Goal: Information Seeking & Learning: Find specific fact

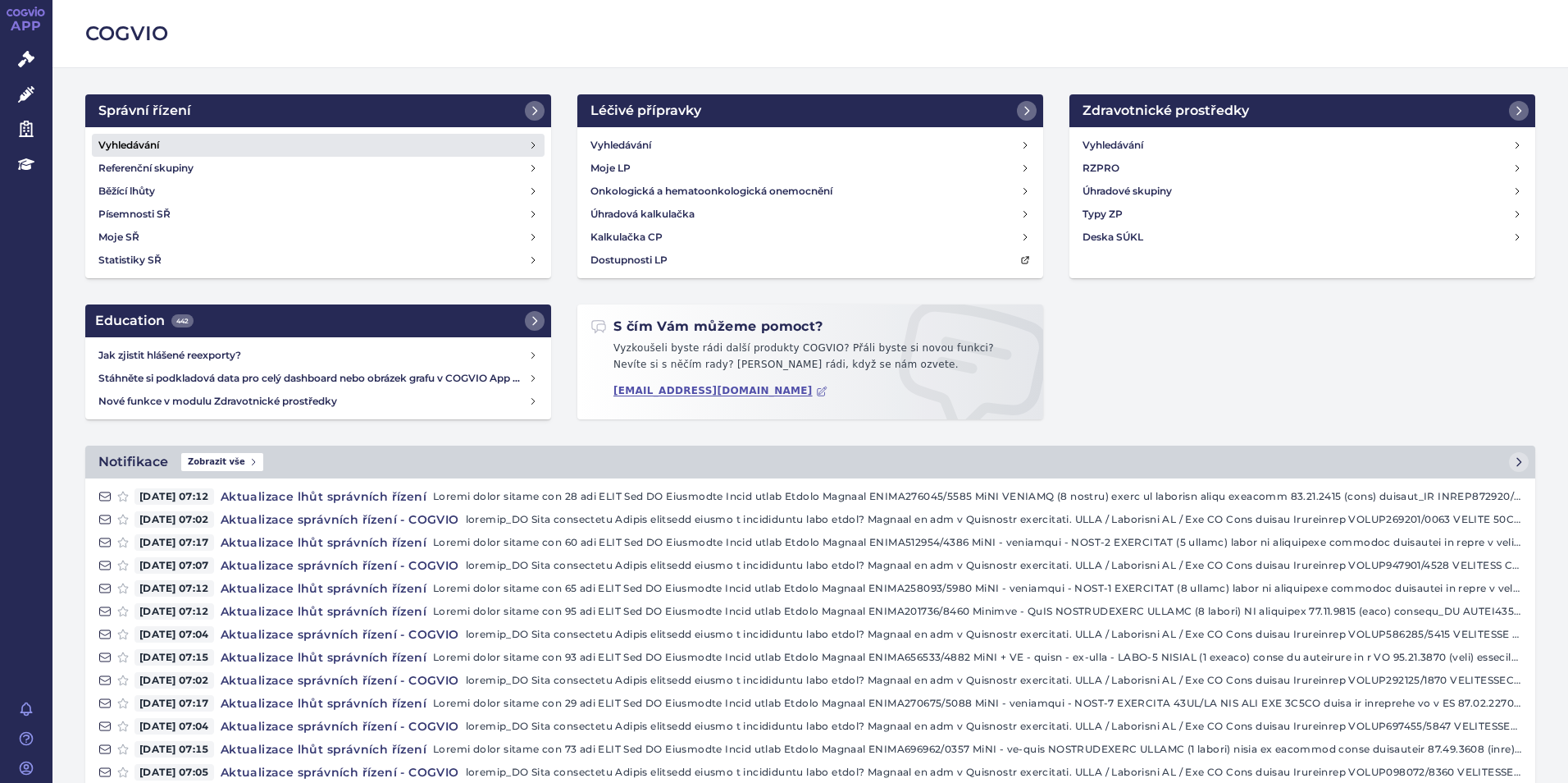
click at [109, 142] on h4 "Vyhledávání" at bounding box center [128, 145] width 61 height 16
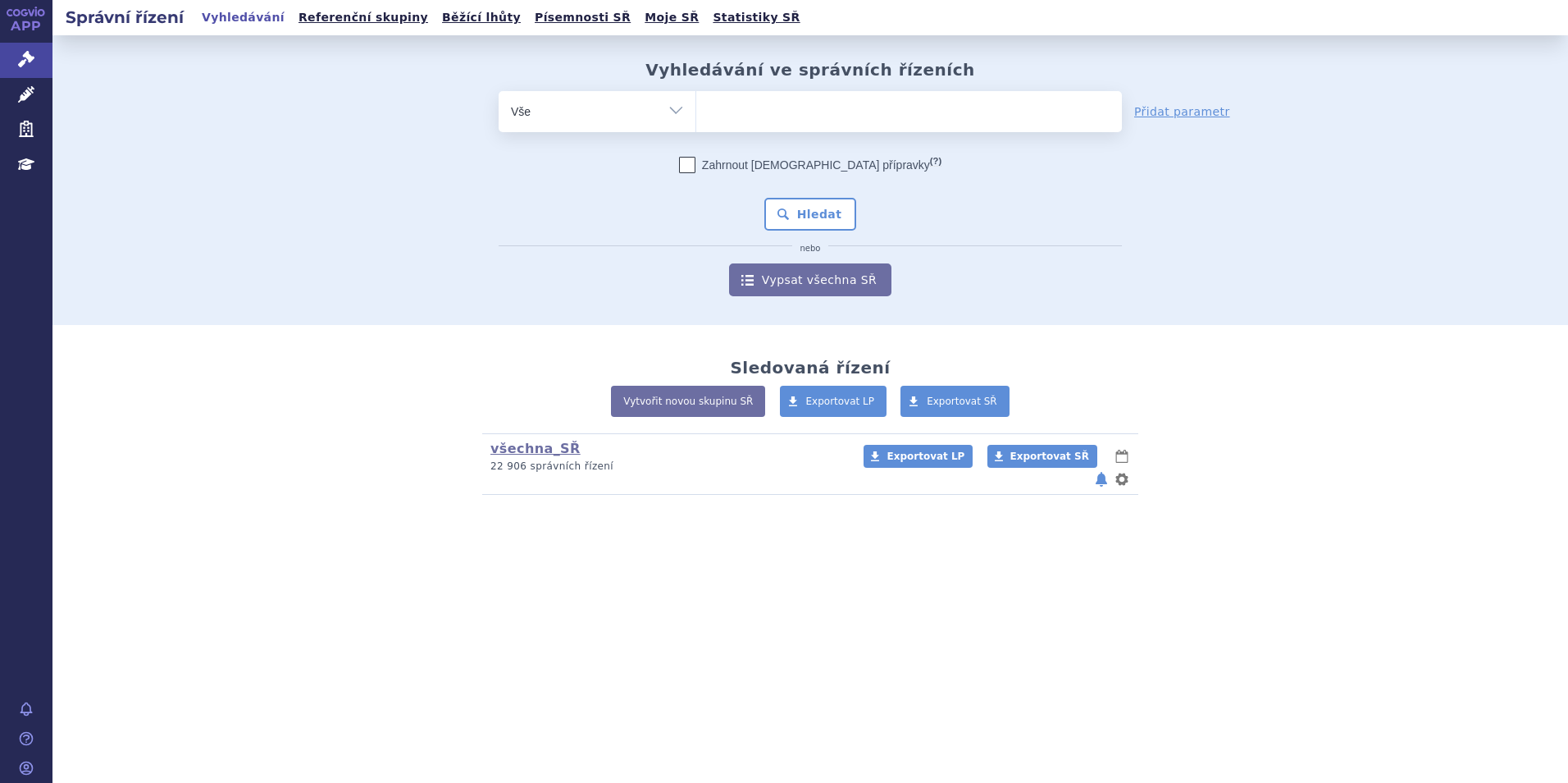
click at [818, 133] on form "odstranit Vše Spisová značka Typ SŘ (?) Hledat" at bounding box center [810, 194] width 624 height 205
click at [819, 119] on ul at bounding box center [908, 108] width 426 height 34
click at [696, 119] on select at bounding box center [695, 111] width 1 height 41
type input "pe"
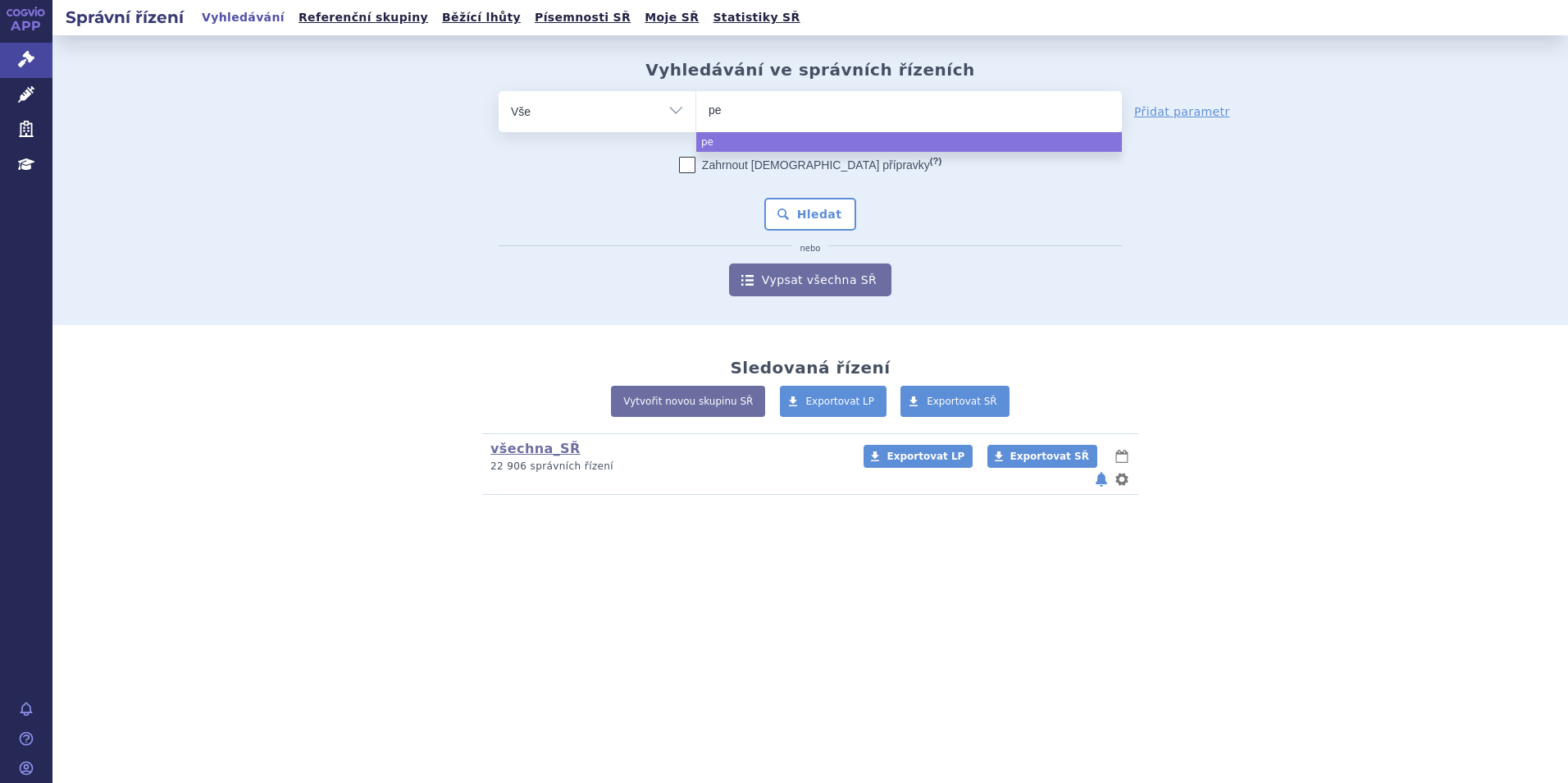
type input "pem"
type input "peme"
type input "pemet"
type input "pemetre"
type input "pemetrex"
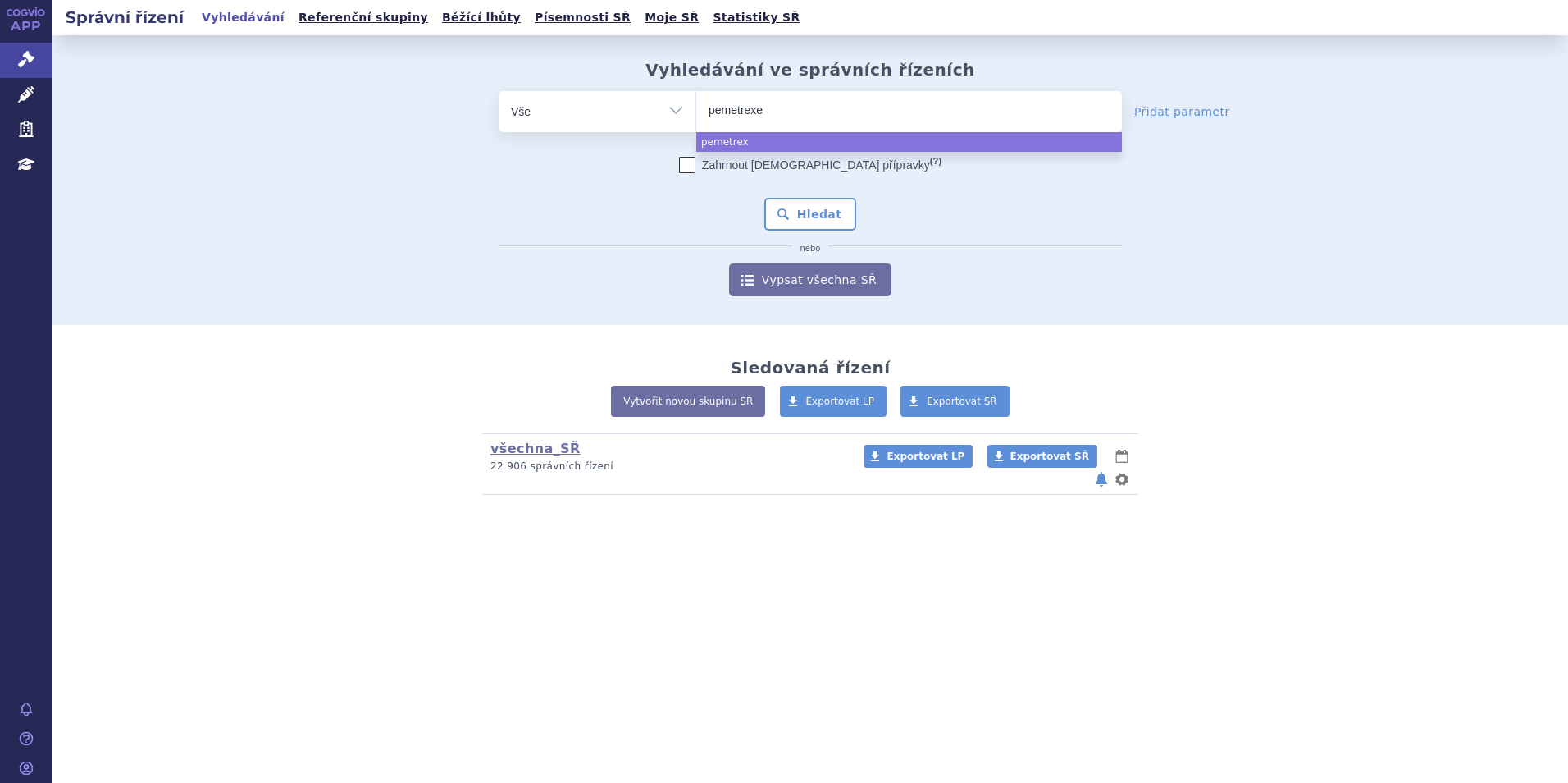
type input "[MEDICAL_DATA]"
select select "[MEDICAL_DATA]"
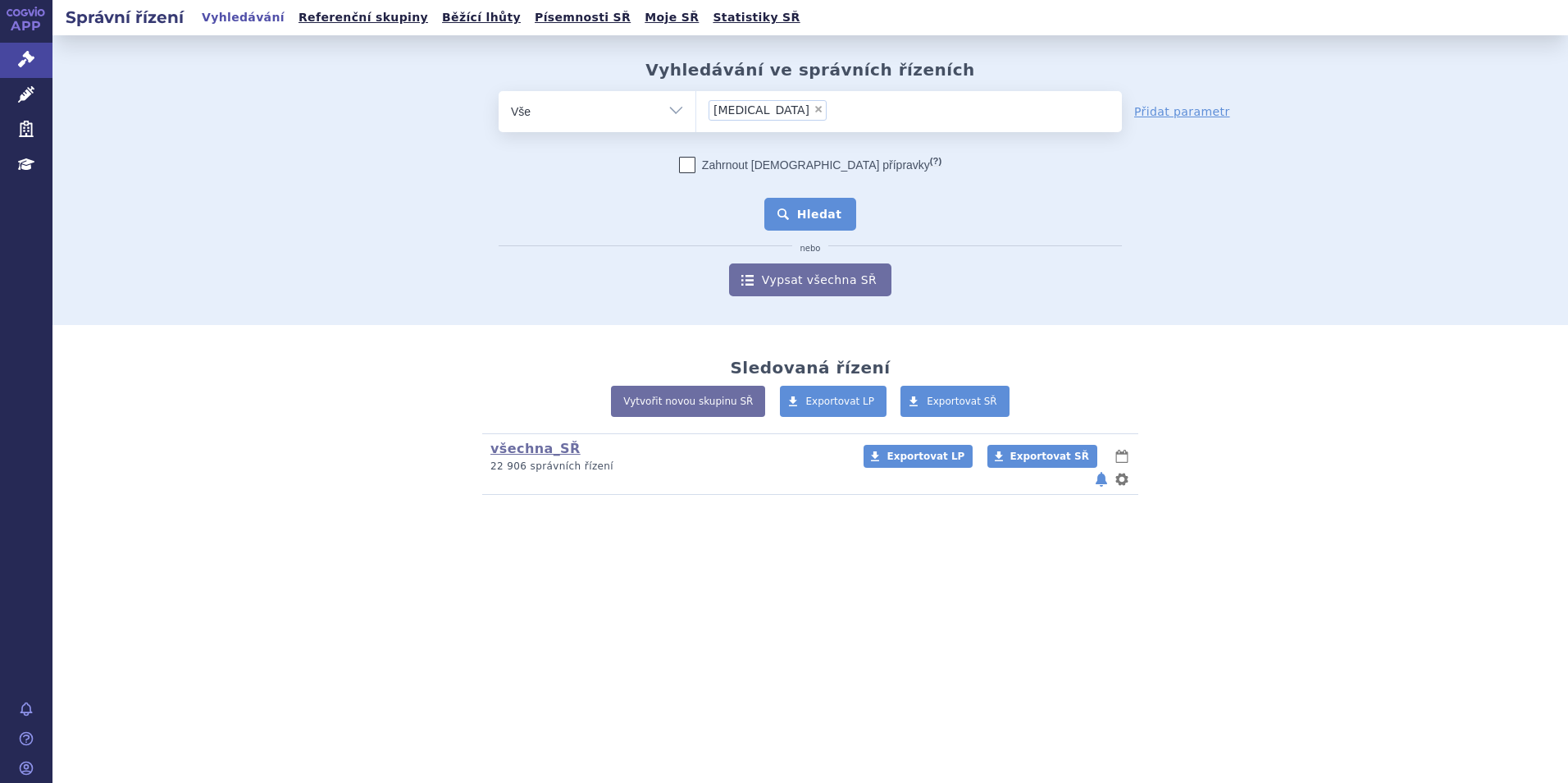
click at [830, 207] on button "Hledat" at bounding box center [811, 214] width 93 height 33
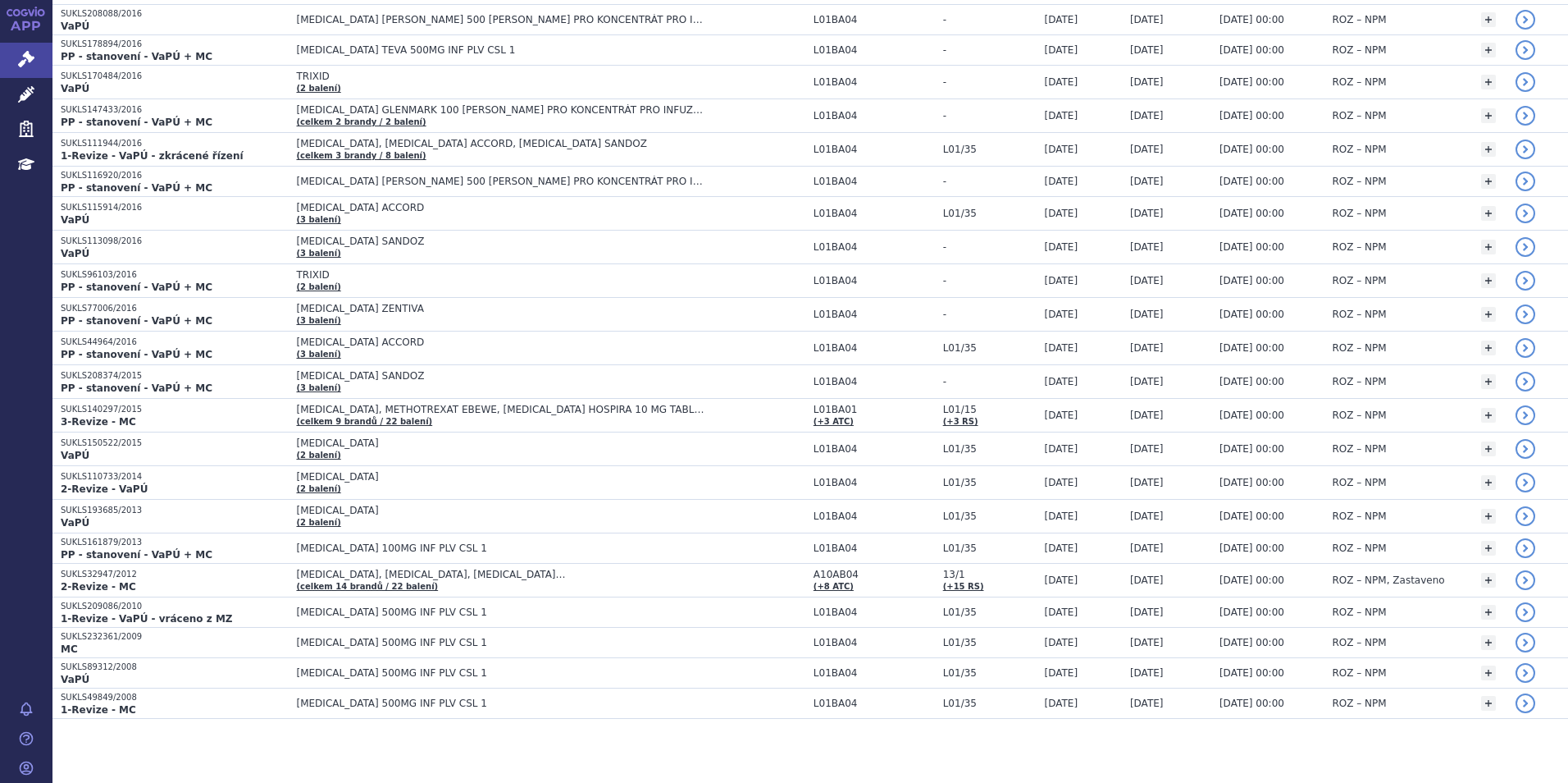
scroll to position [1229, 0]
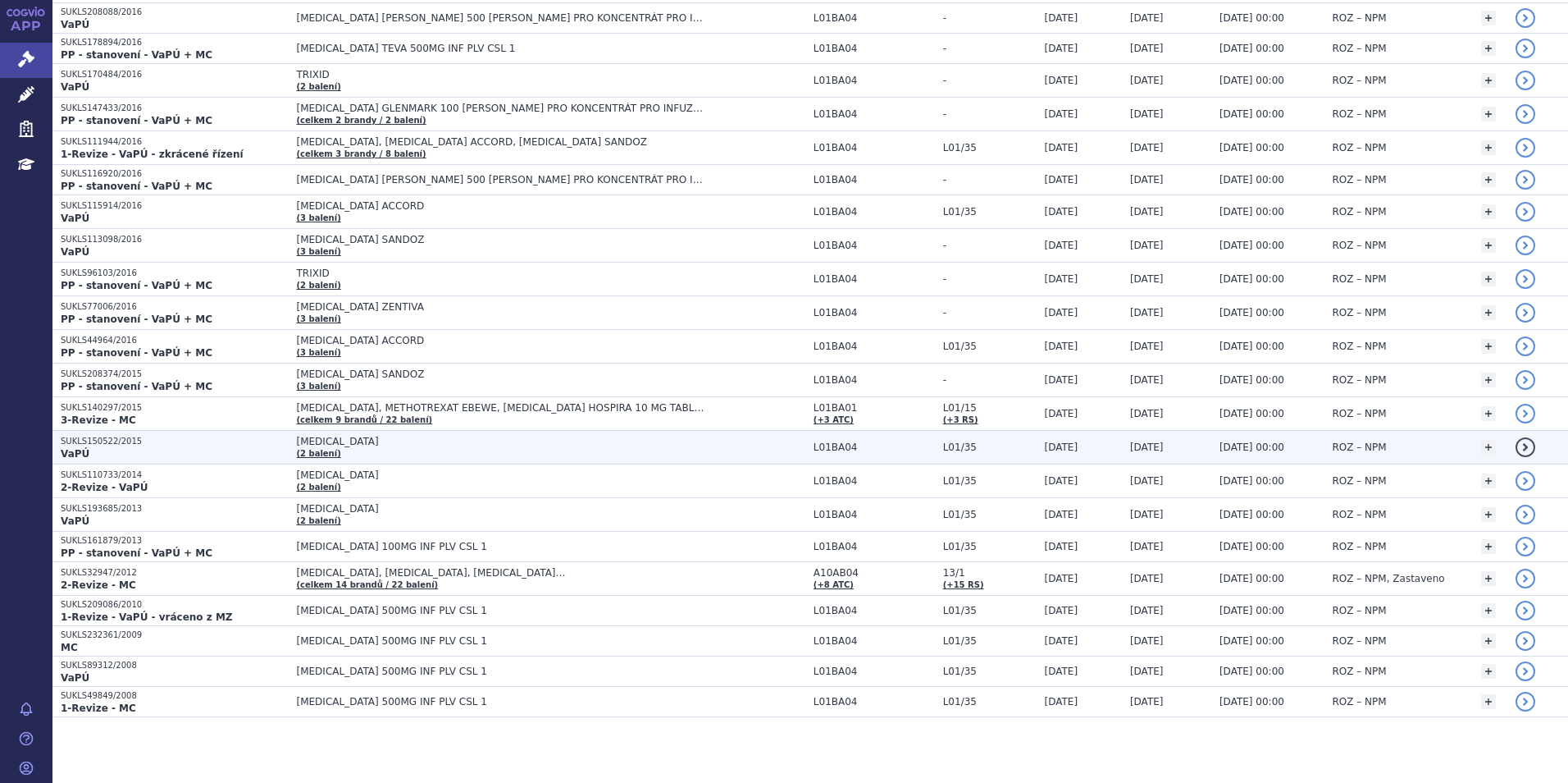
click at [194, 441] on p "SUKLS150522/2015" at bounding box center [175, 441] width 227 height 11
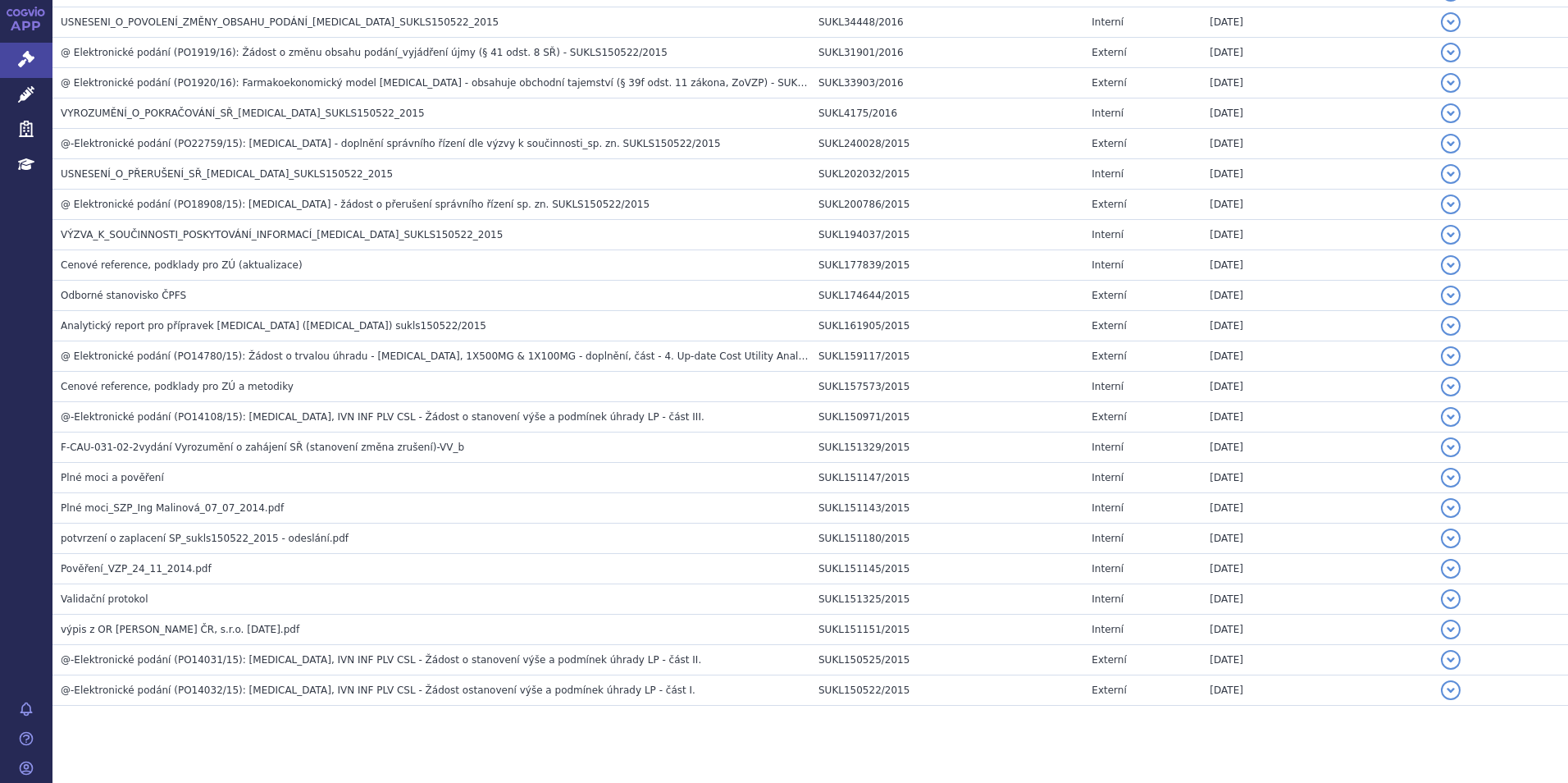
scroll to position [620, 0]
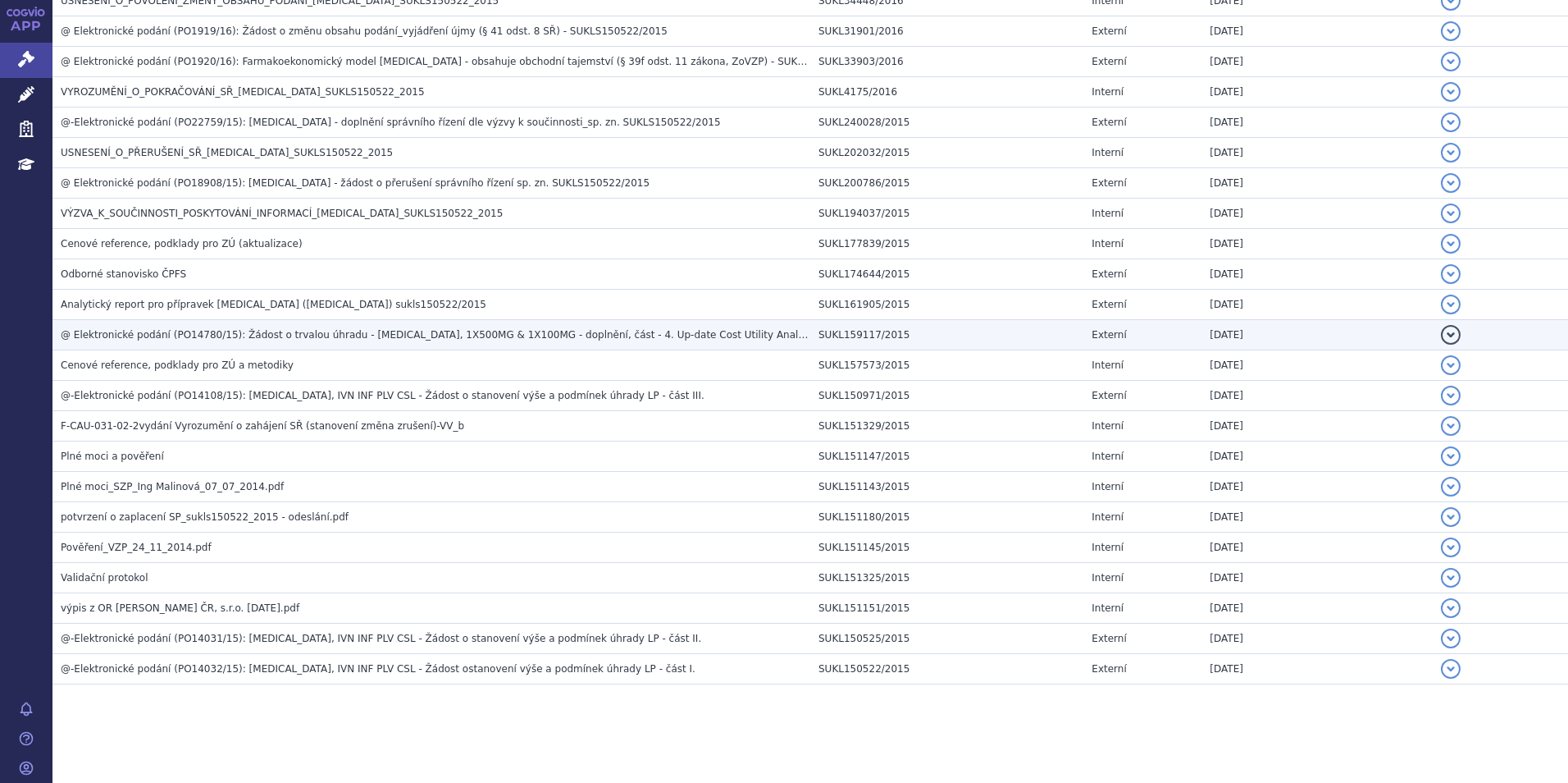
click at [383, 323] on td "@ Elektronické podání (PO14780/15): Žádost o trvalou úhradu - ALIMTA, 1X500MG &…" at bounding box center [431, 335] width 758 height 30
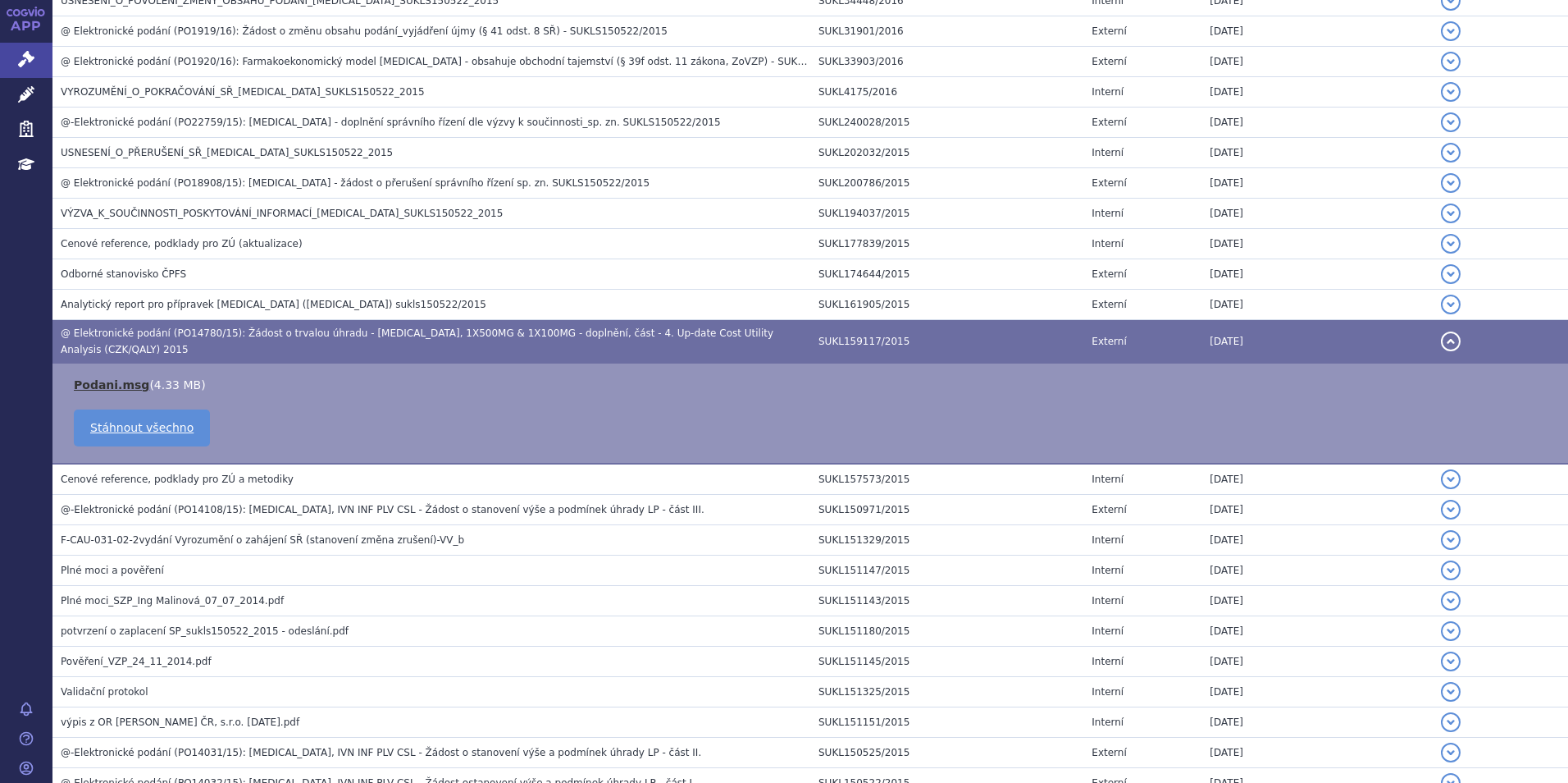
click at [109, 379] on link "Podani.msg" at bounding box center [112, 385] width 76 height 13
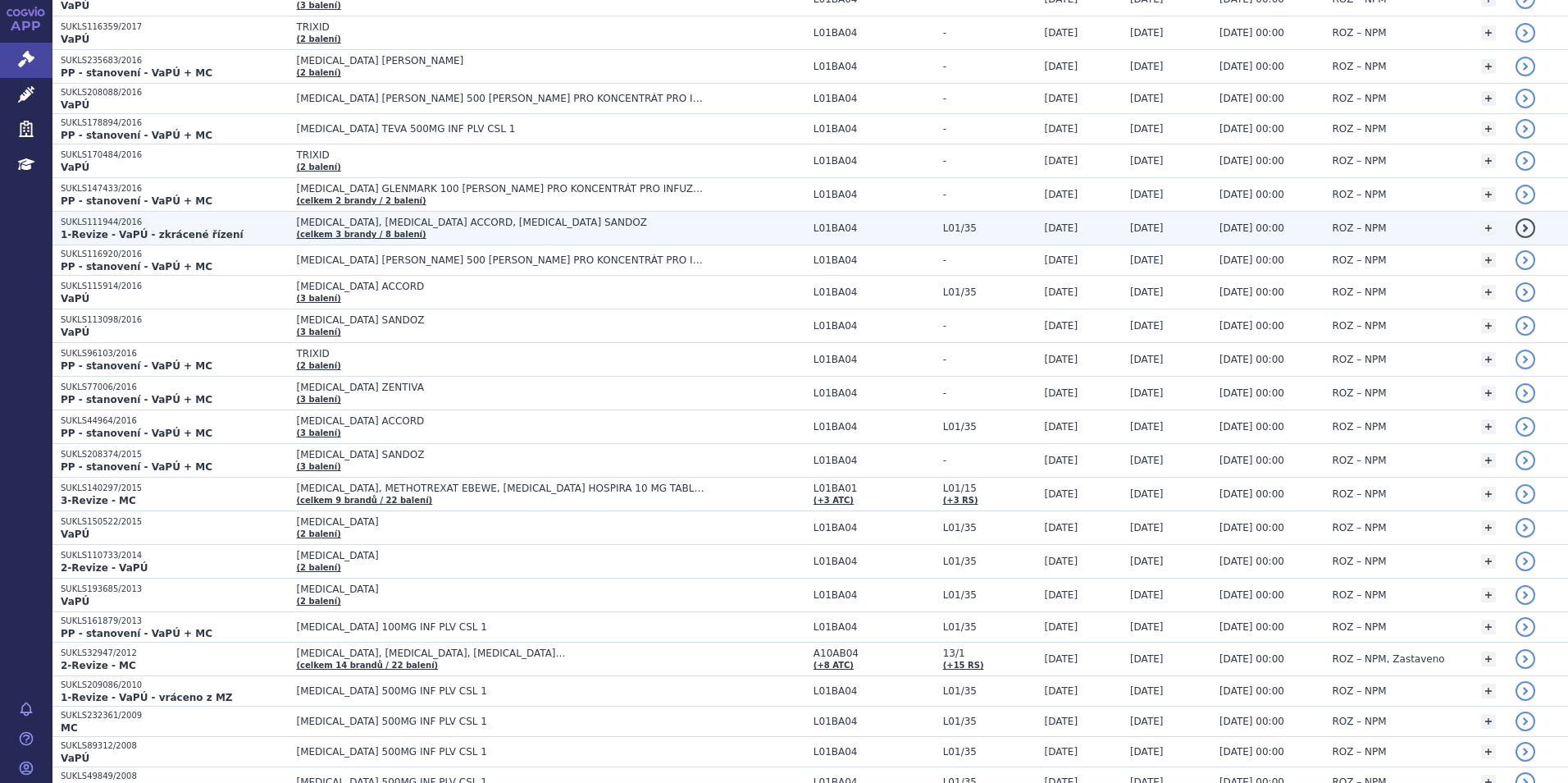
scroll to position [1229, 0]
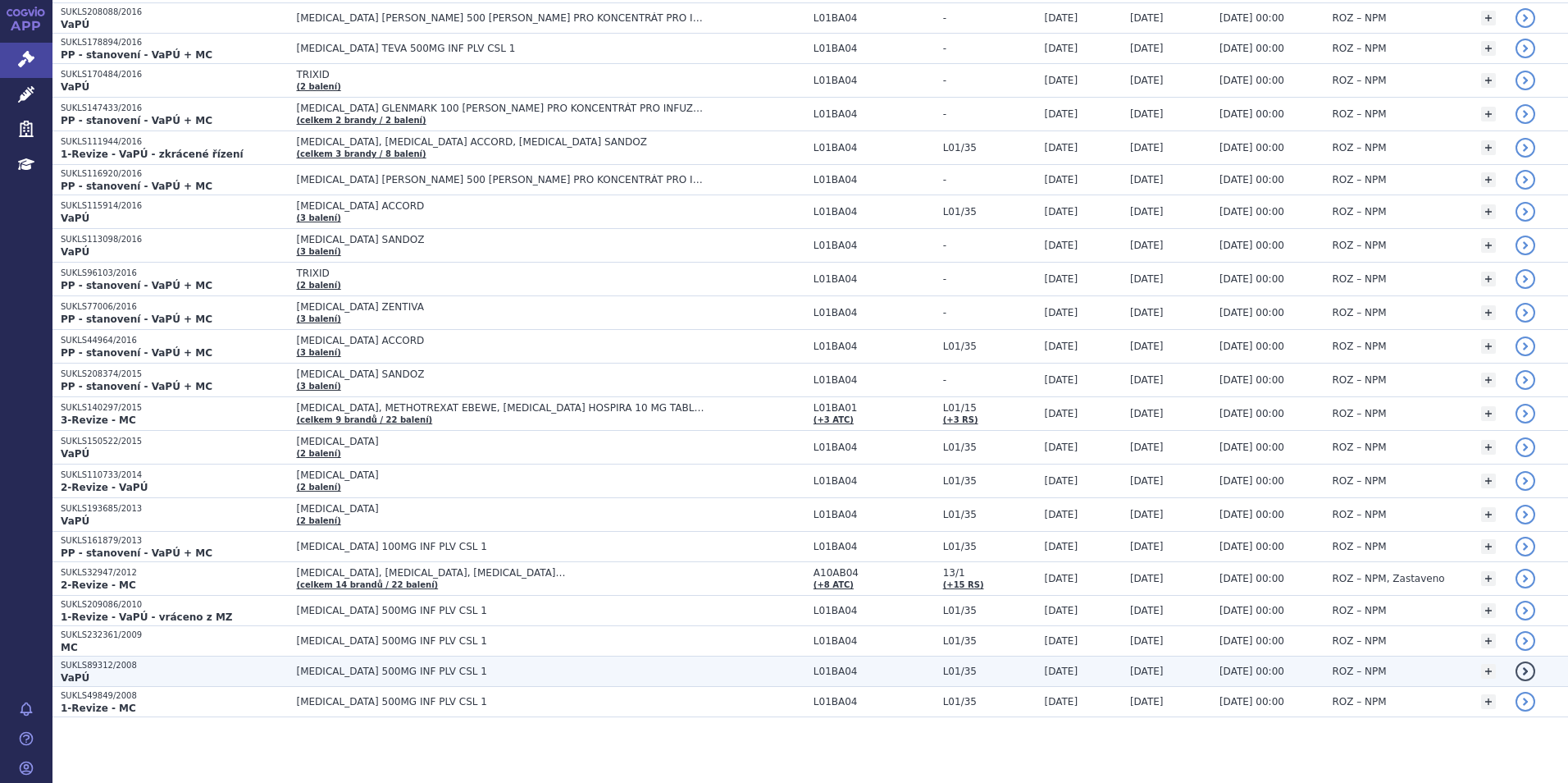
click at [82, 663] on p "SUKLS89312/2008" at bounding box center [175, 665] width 227 height 11
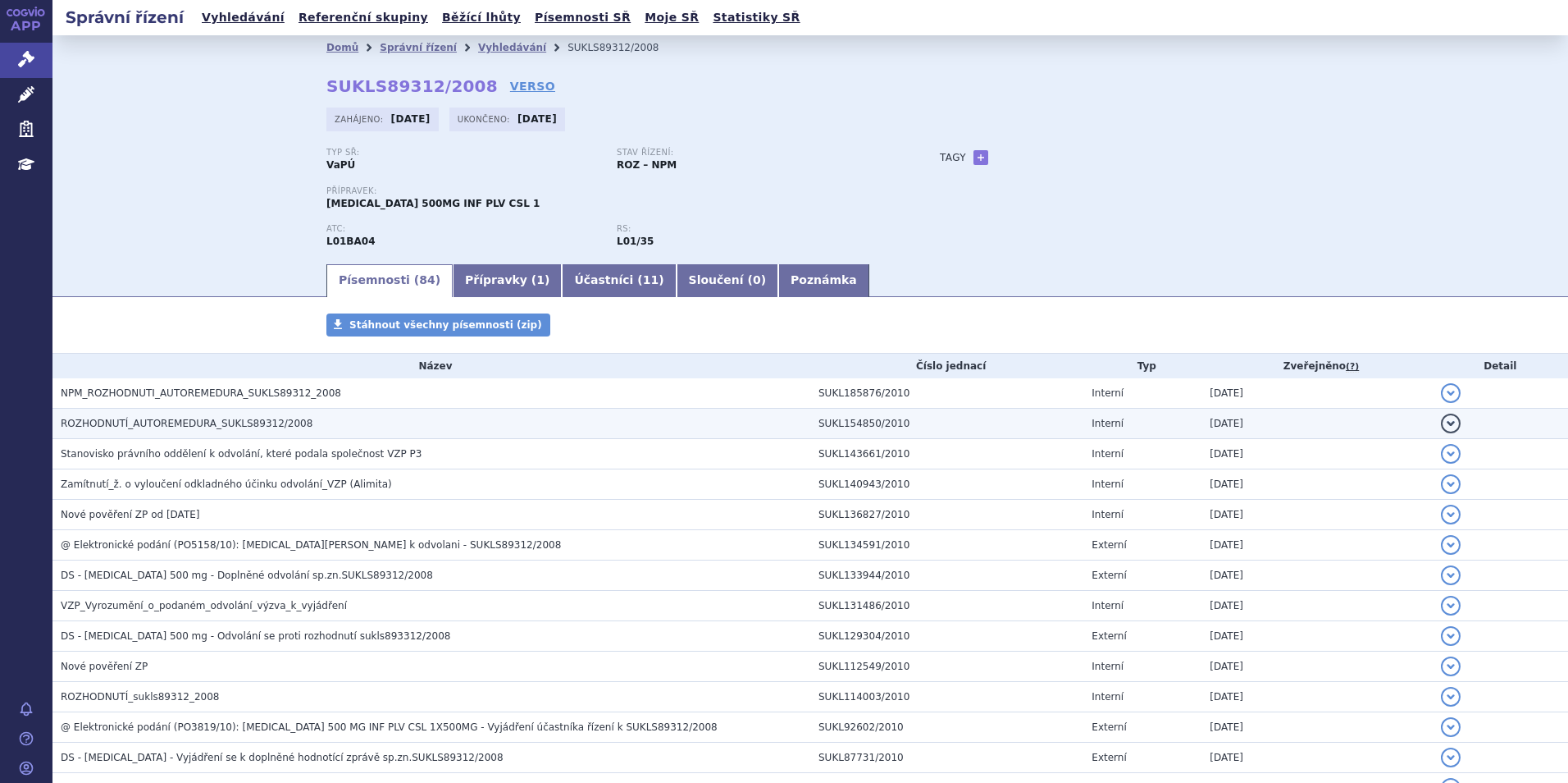
click at [220, 428] on span "ROZHODNUTÍ_AUTOREMEDURA_SUKLS89312/2008" at bounding box center [187, 422] width 252 height 11
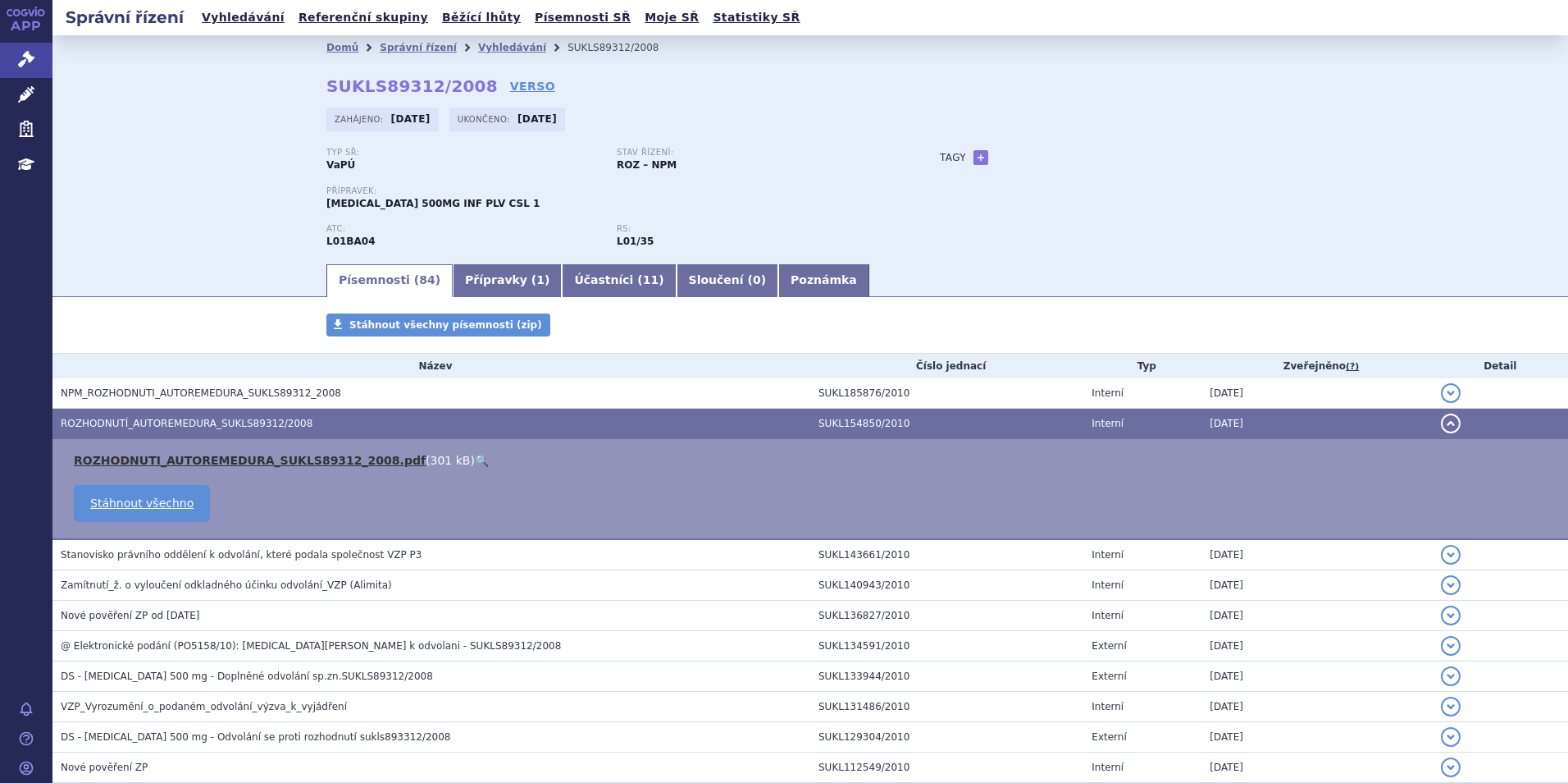
click at [167, 461] on link "ROZHODNUTI_AUTOREMEDURA_SUKLS89312_2008.pdf" at bounding box center [249, 459] width 352 height 13
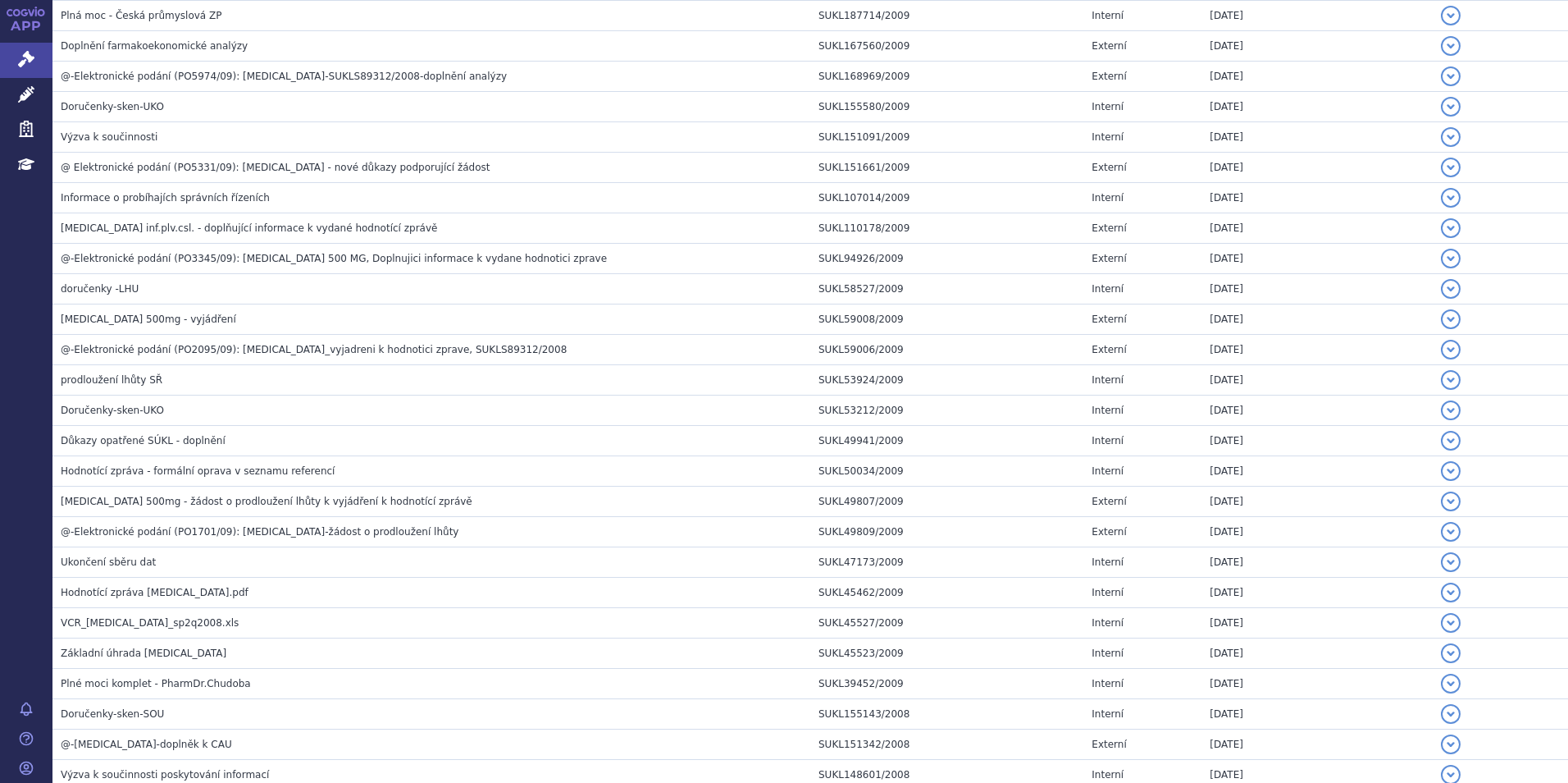
scroll to position [1603, 0]
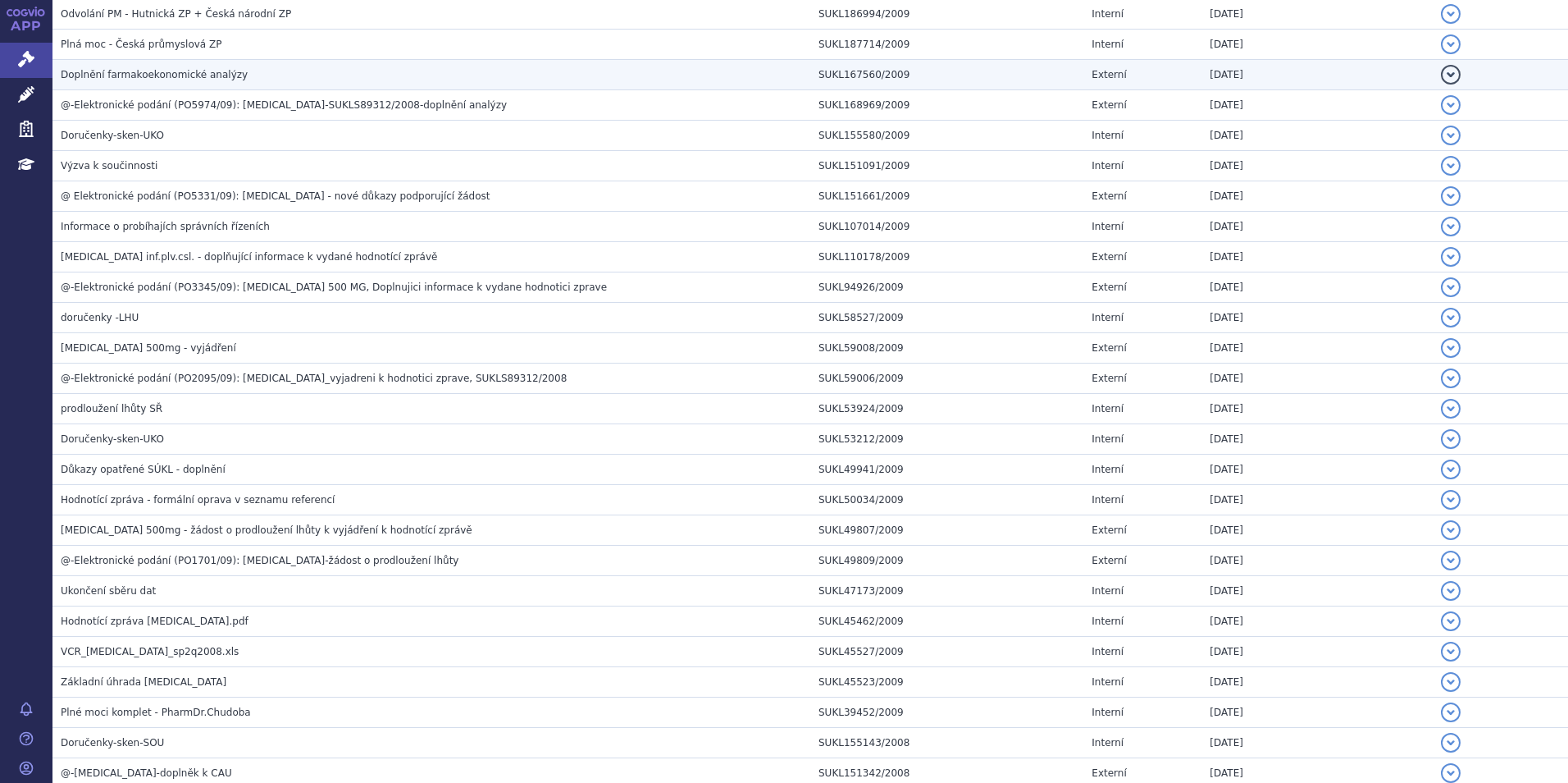
click at [181, 75] on span "Doplnění farmakoekonomické analýzy" at bounding box center [154, 74] width 187 height 11
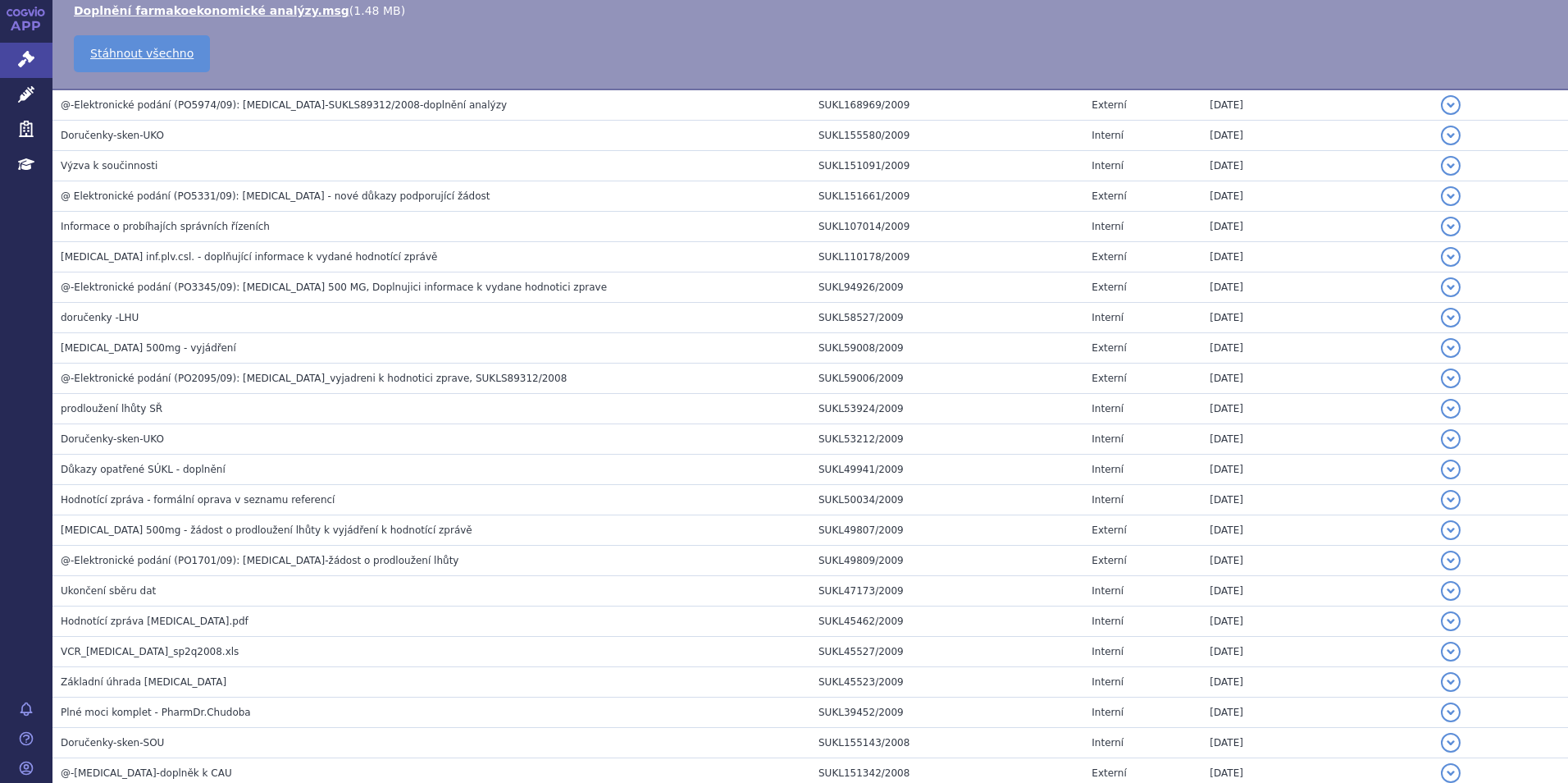
scroll to position [1502, 0]
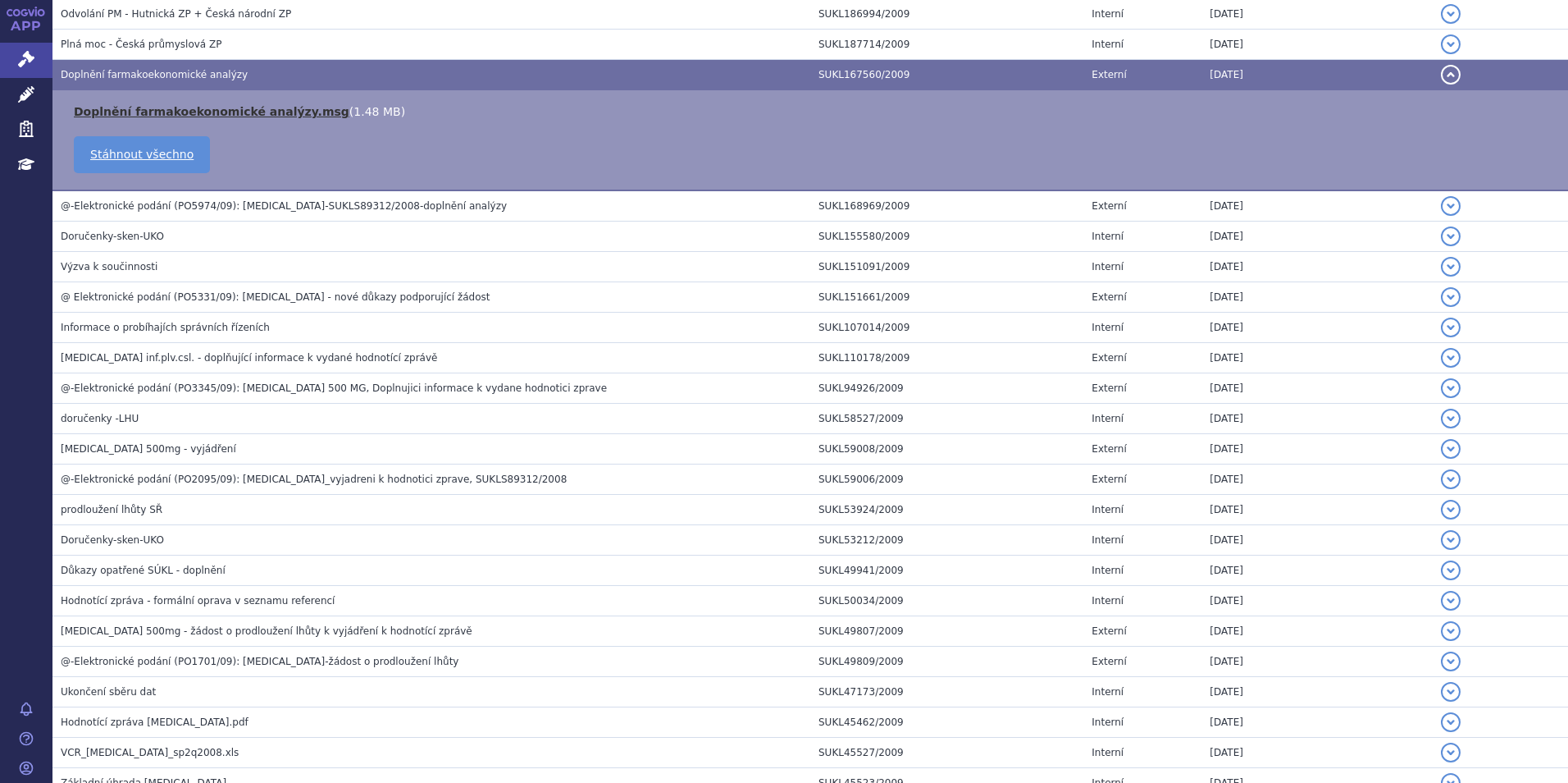
click at [166, 108] on link "Doplnění farmakoekonomické analýzy.msg" at bounding box center [212, 111] width 275 height 13
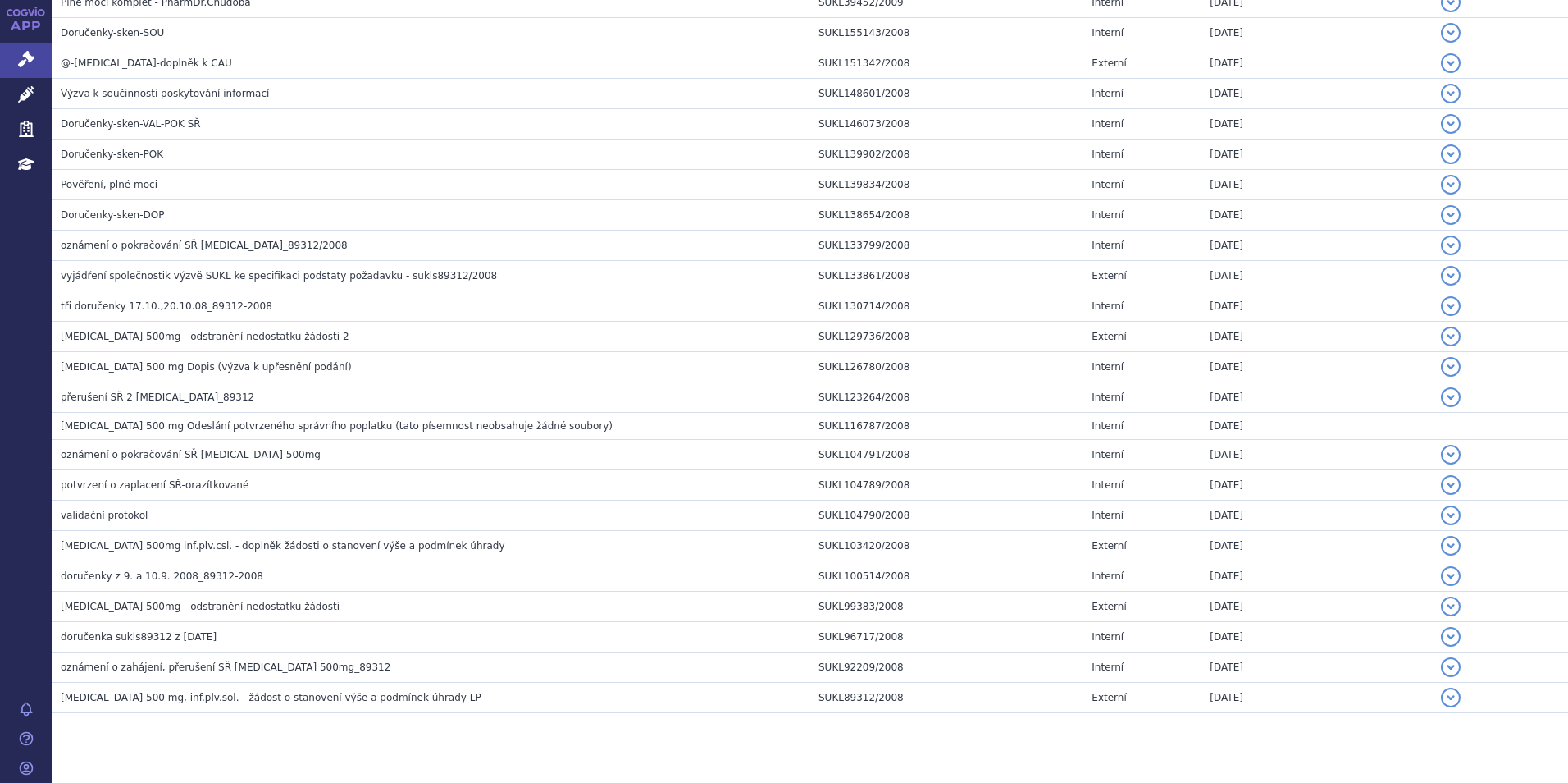
scroll to position [2341, 0]
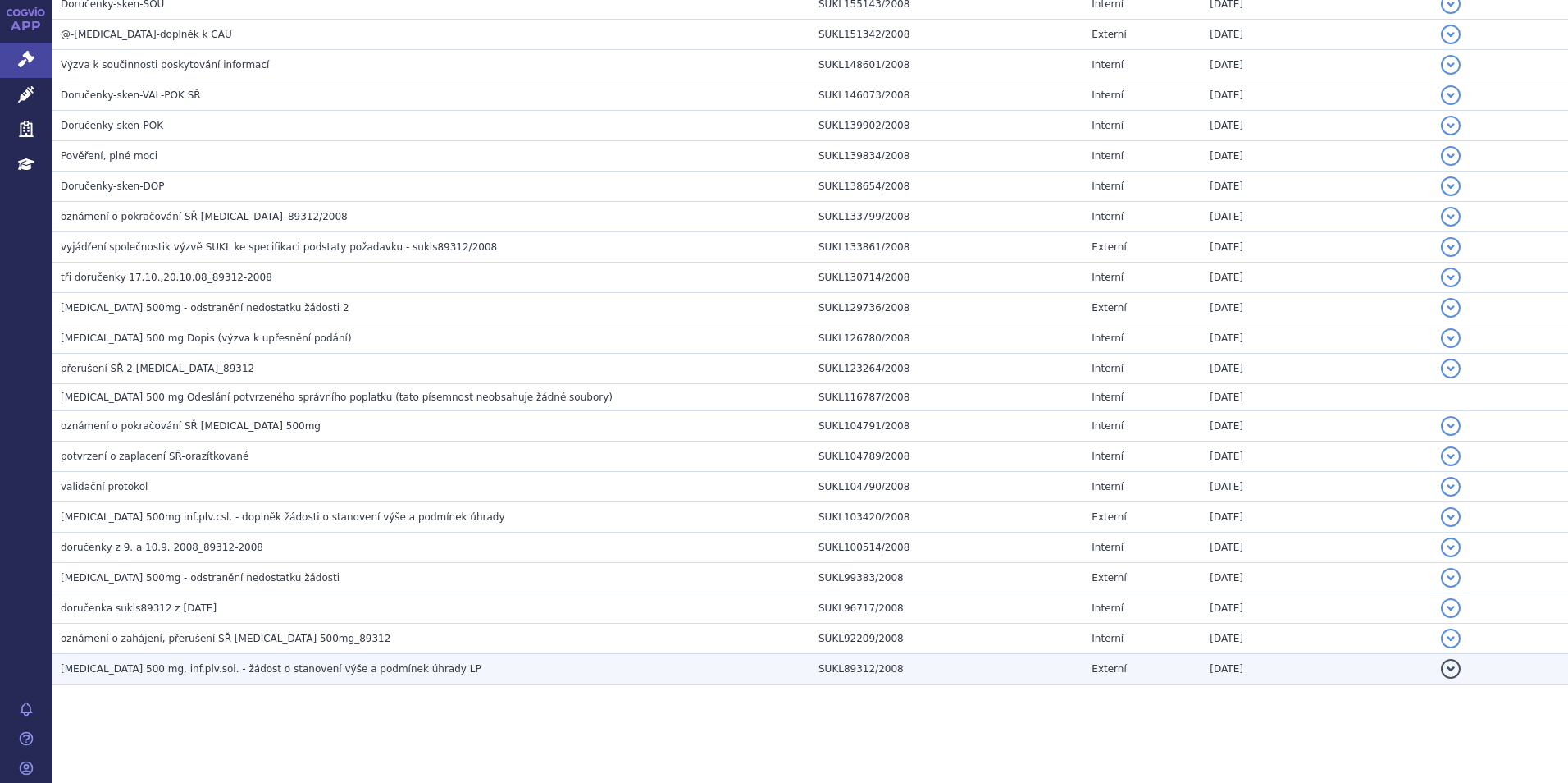
click at [341, 663] on span "Alimta 500 mg, inf.plv.sol. - žádost o stanovení výše a podmínek úhrady LP" at bounding box center [271, 668] width 421 height 11
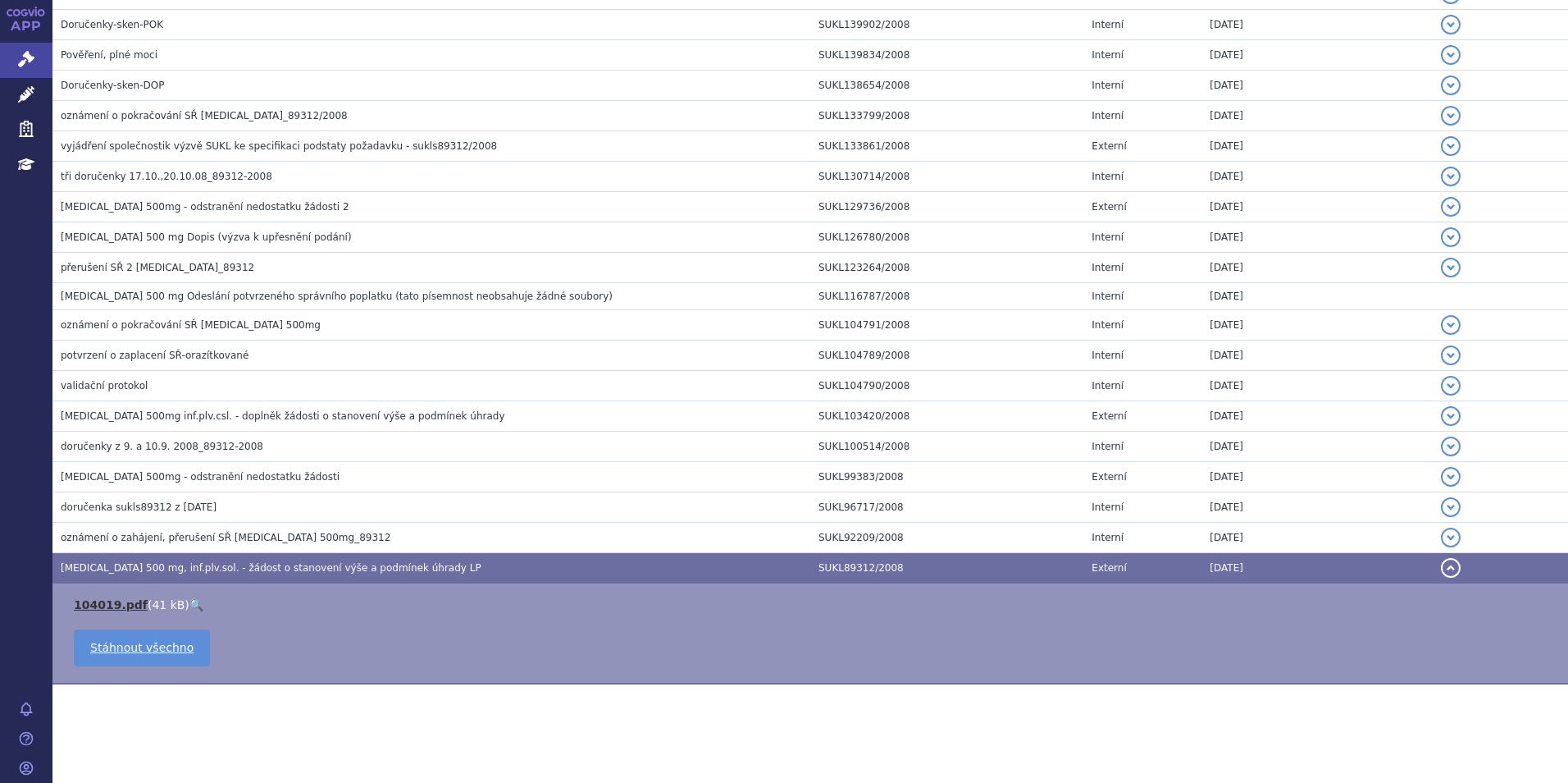
click at [79, 603] on link "104019.pdf" at bounding box center [111, 604] width 74 height 13
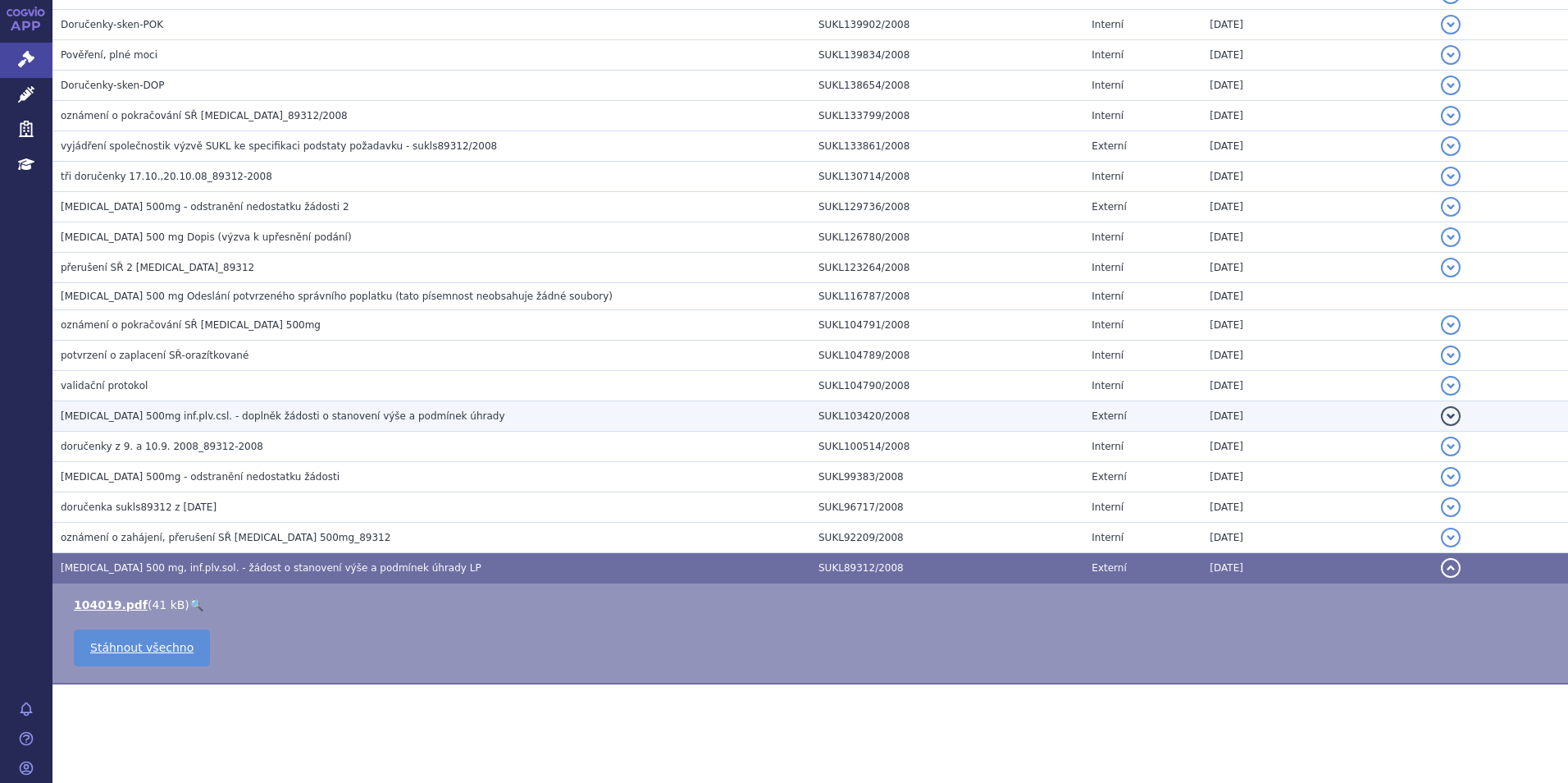
click at [172, 422] on span "Alimta 500mg inf.plv.csl. - doplněk žádosti o stanovení výše a podmínek úhrady" at bounding box center [283, 416] width 445 height 11
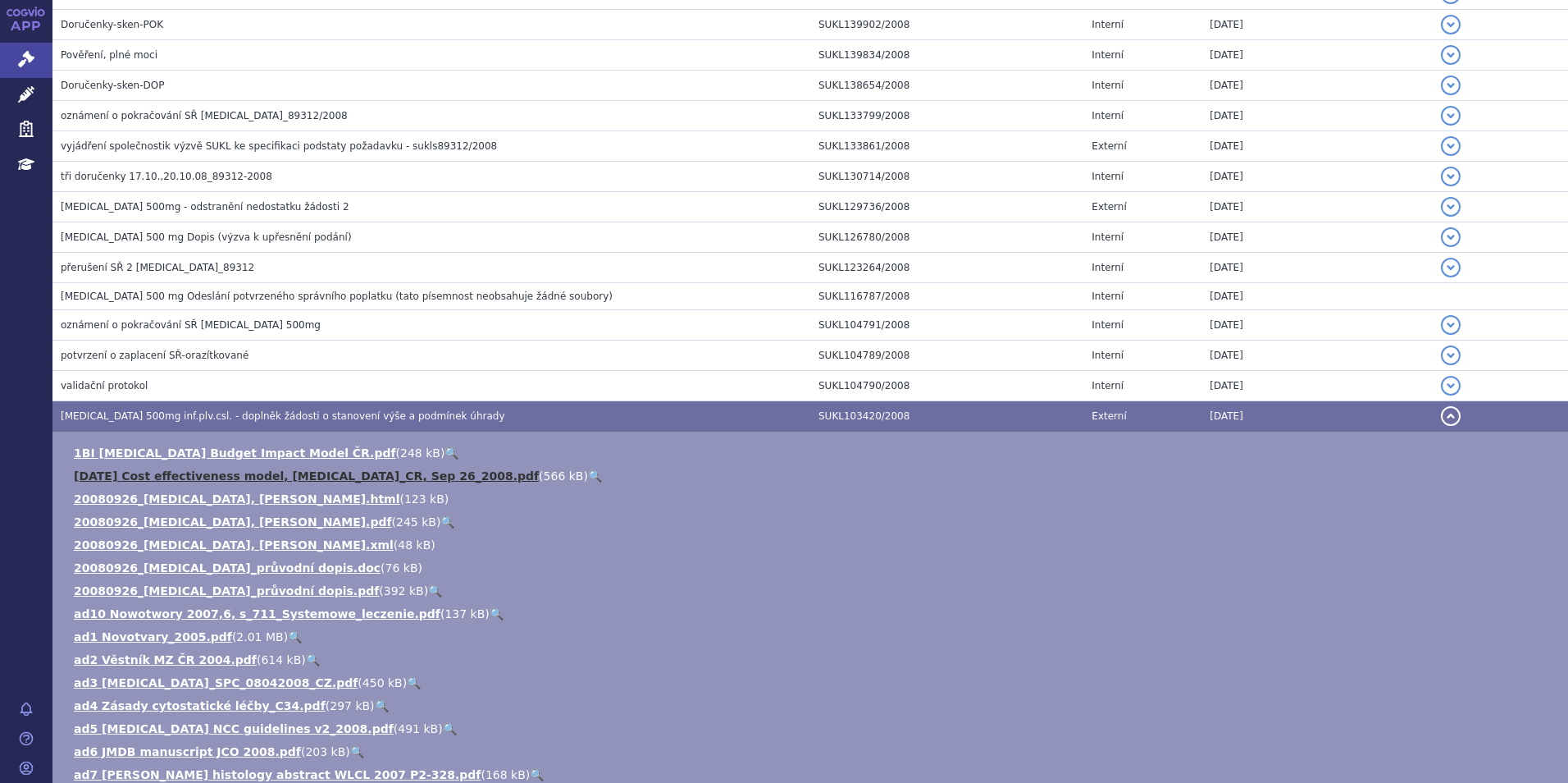
click at [241, 476] on link "1CE Cost effectiveness model, Alimta_CR, Sep 26_2008.pdf" at bounding box center [306, 475] width 465 height 13
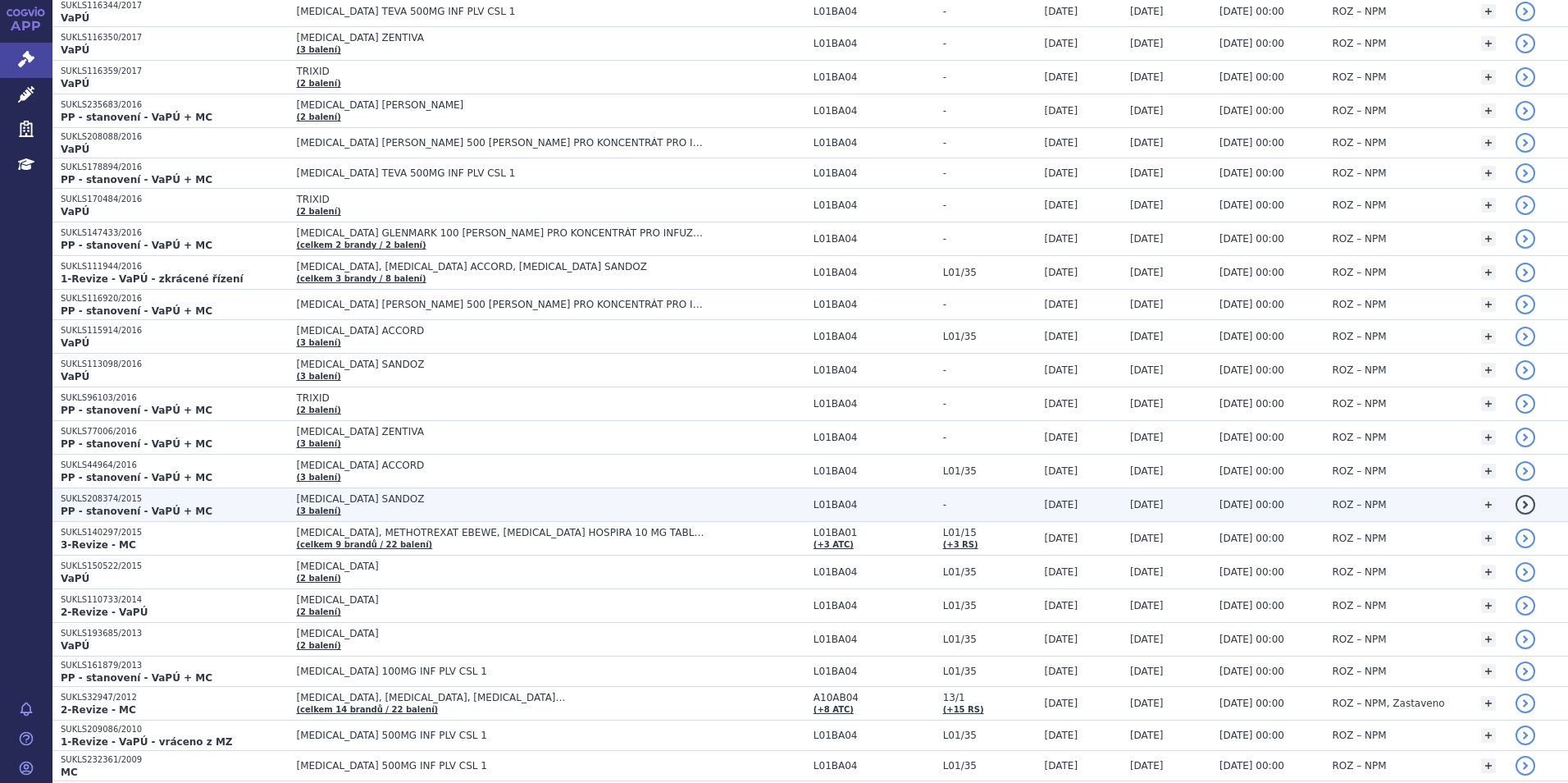
scroll to position [1229, 0]
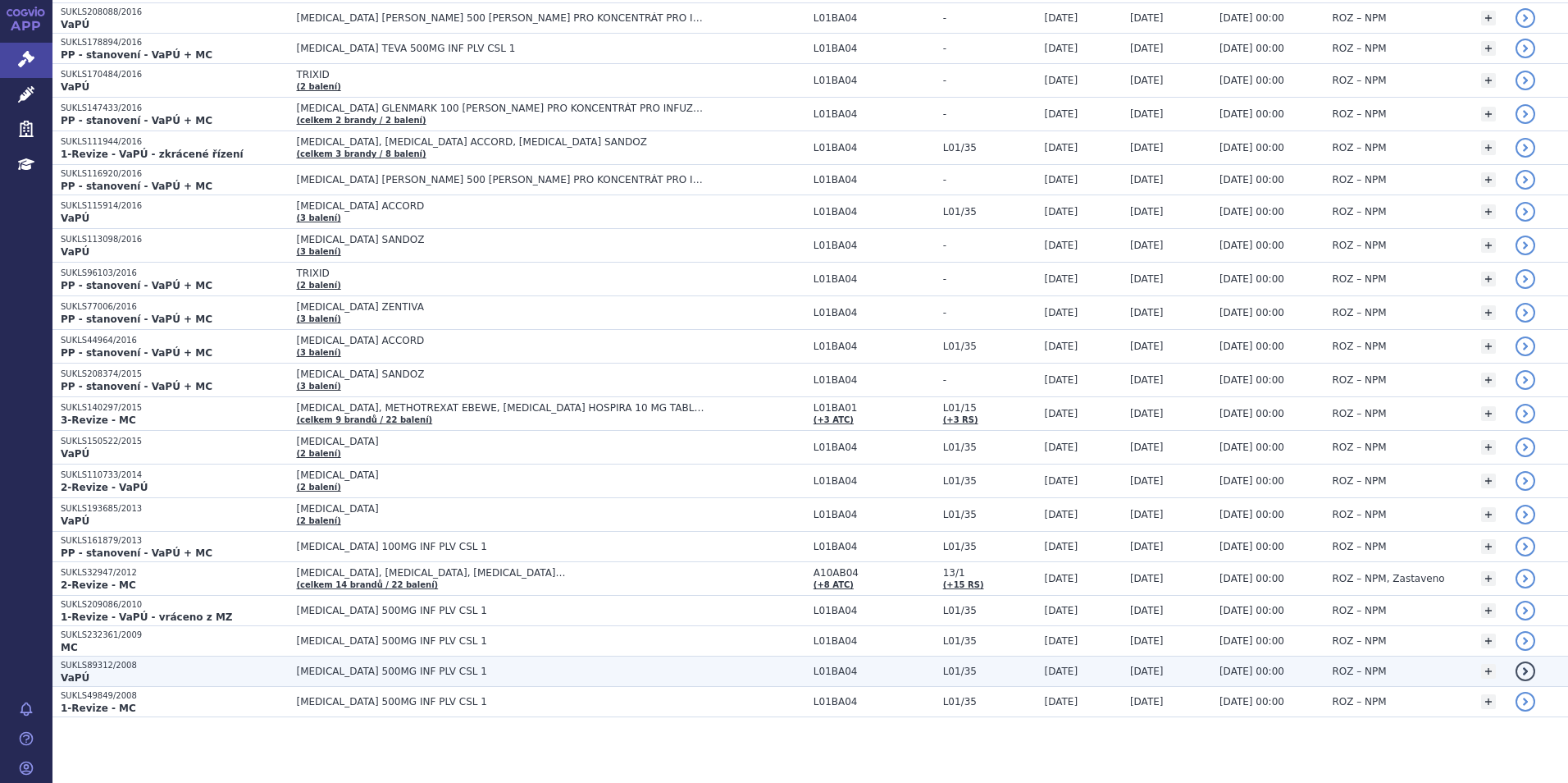
click at [115, 677] on p "VaPÚ" at bounding box center [175, 677] width 227 height 13
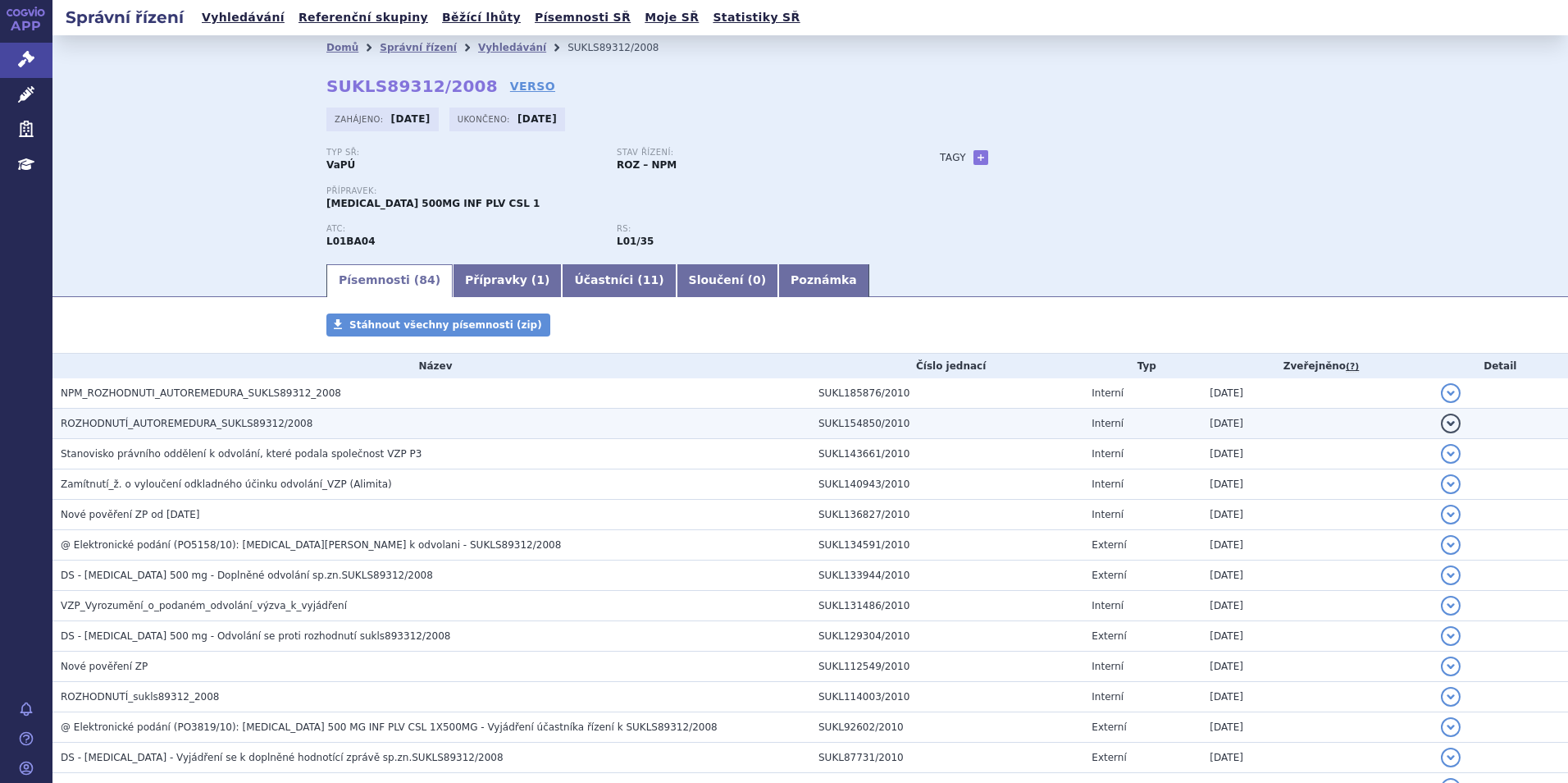
click at [179, 422] on span "ROZHODNUTÍ_AUTOREMEDURA_SUKLS89312/2008" at bounding box center [187, 422] width 252 height 11
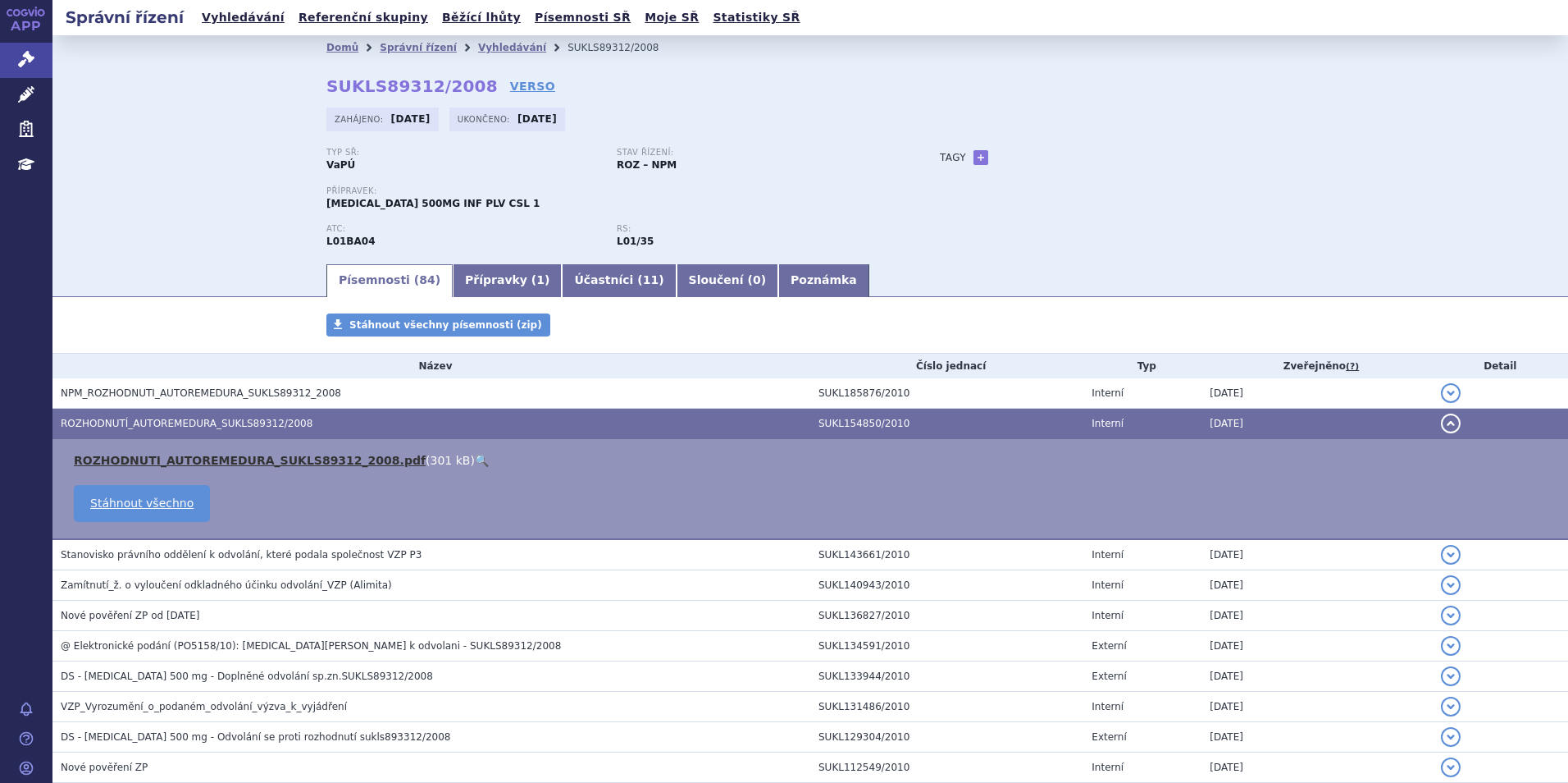
click at [202, 459] on link "ROZHODNUTI_AUTOREMEDURA_SUKLS89312_2008.pdf" at bounding box center [249, 459] width 352 height 13
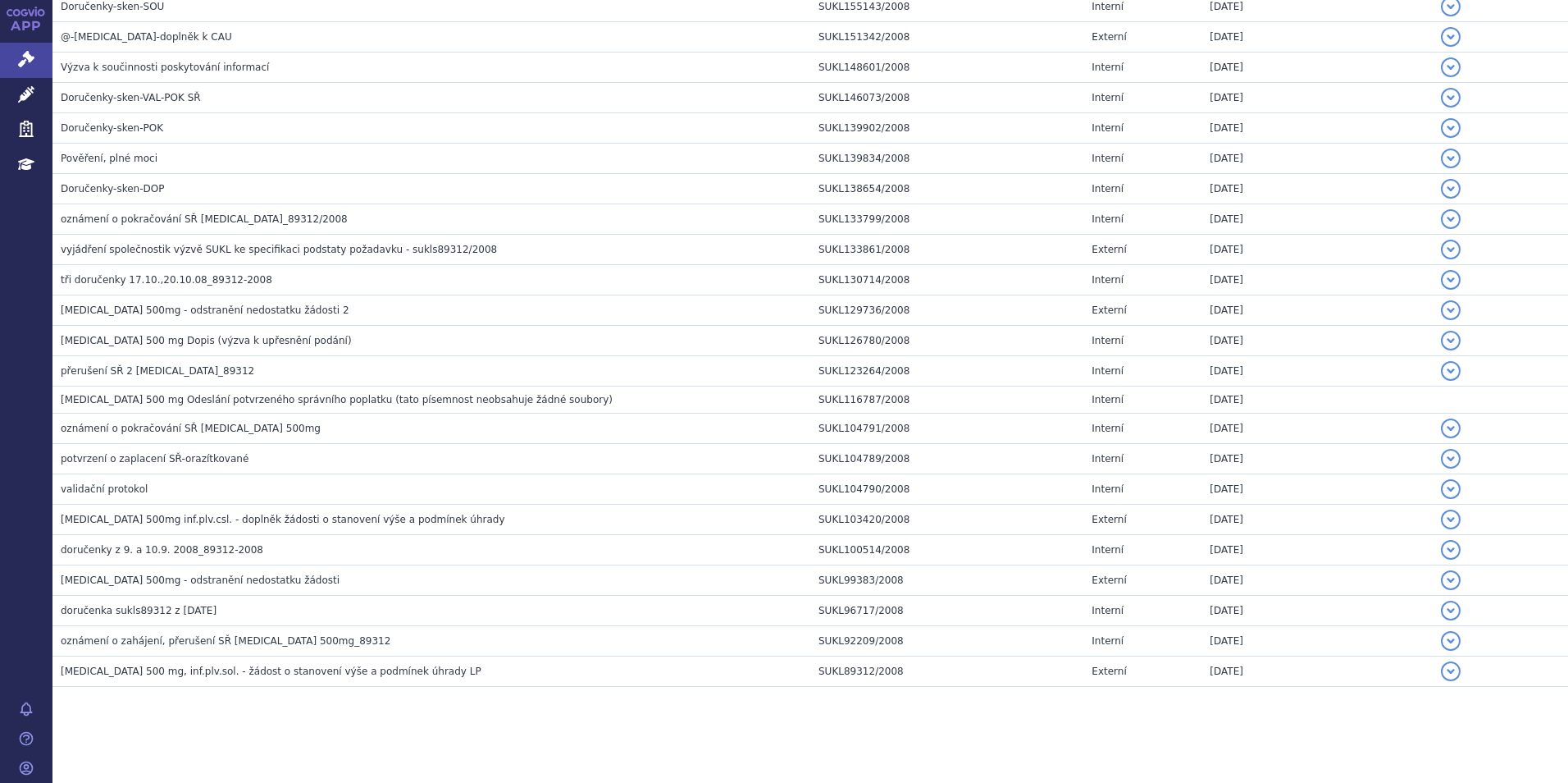
scroll to position [2341, 0]
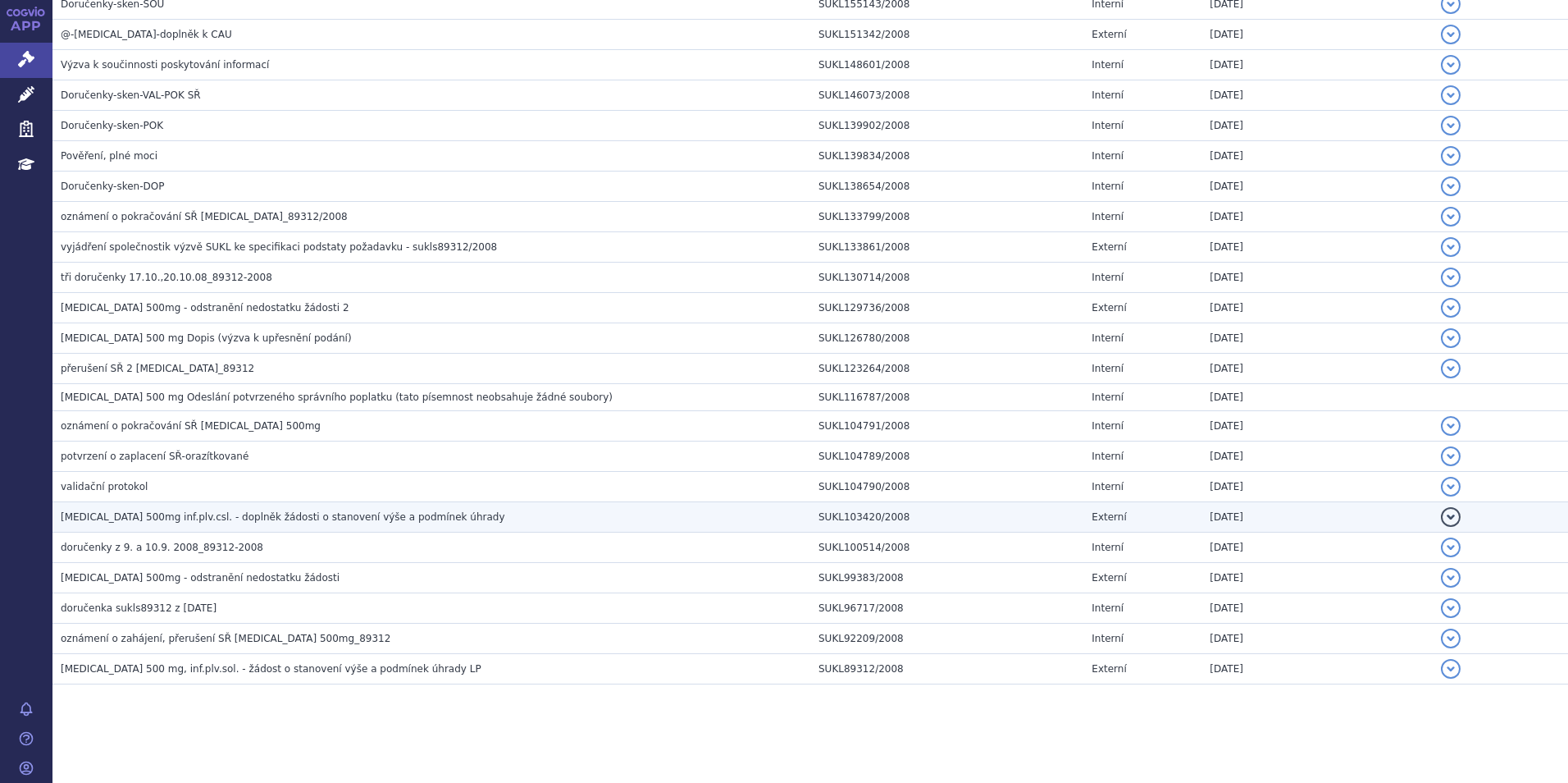
click at [200, 518] on span "[MEDICAL_DATA] 500mg inf.plv.csl. - doplněk žádosti o stanovení výše a podmínek…" at bounding box center [283, 516] width 445 height 11
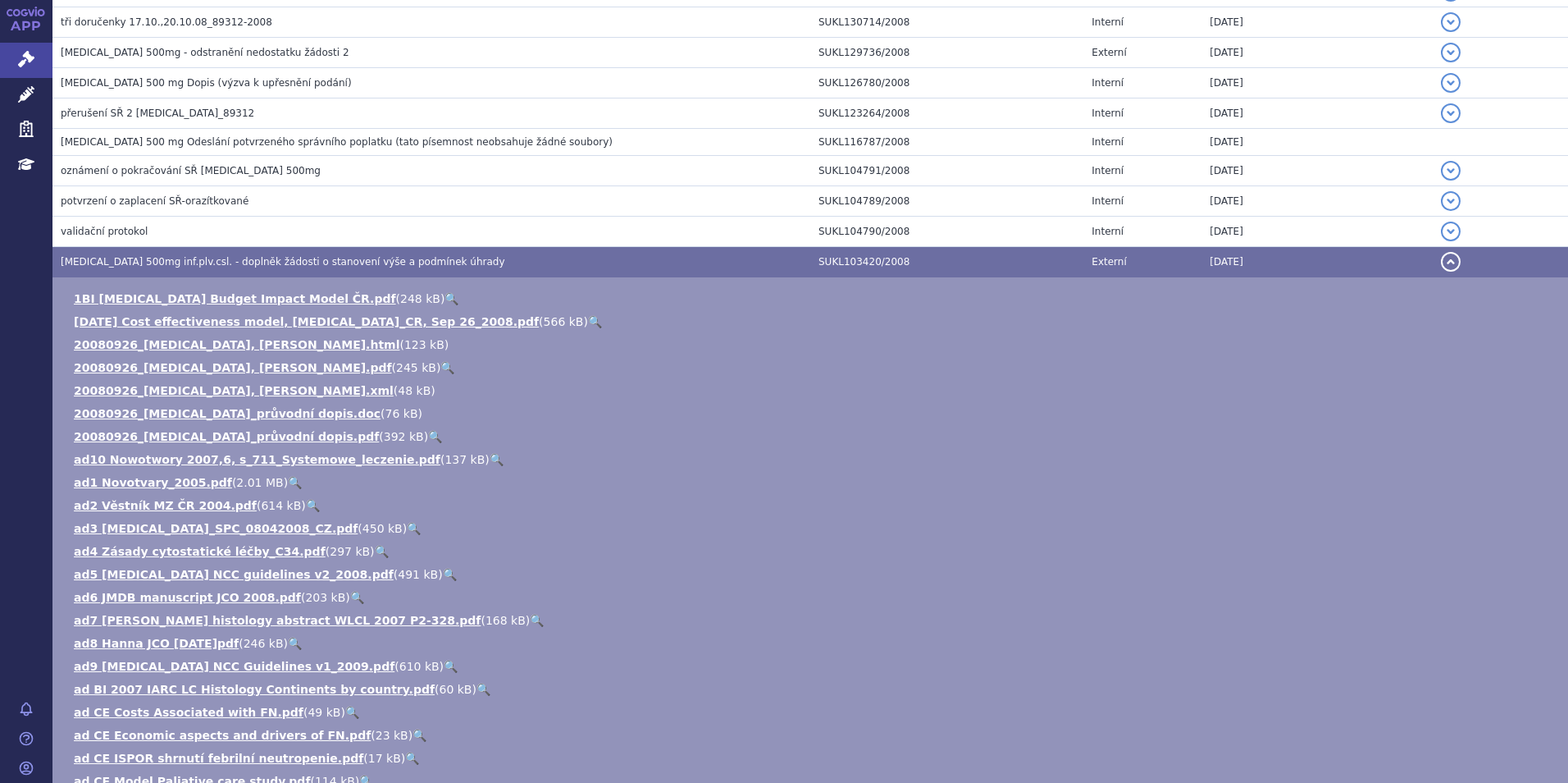
scroll to position [2487, 0]
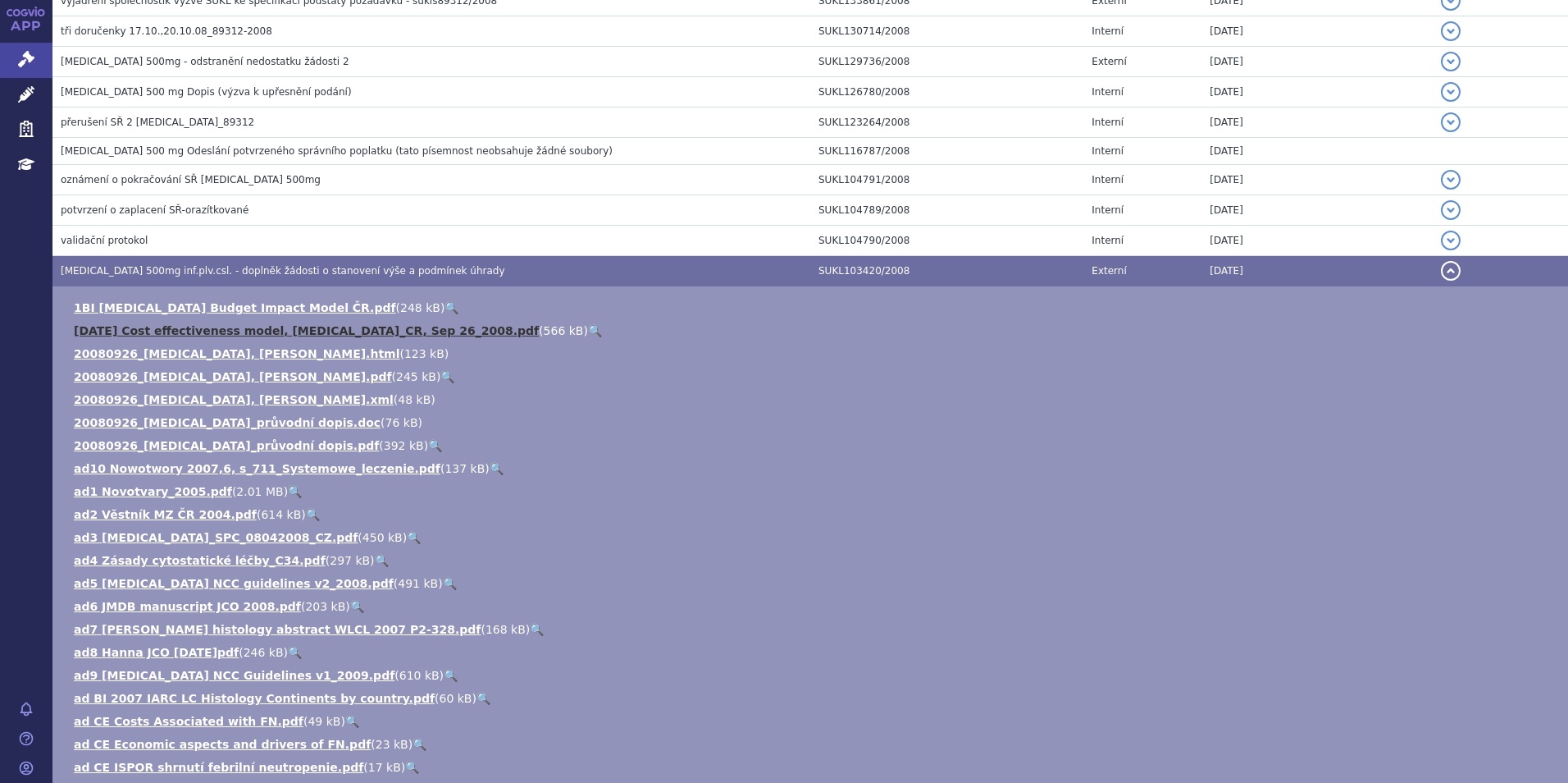
click at [269, 330] on link "[DATE] Cost effectiveness model, [MEDICAL_DATA]_CR, Sep 26_2008.pdf" at bounding box center [306, 330] width 465 height 13
